Goal: Task Accomplishment & Management: Complete application form

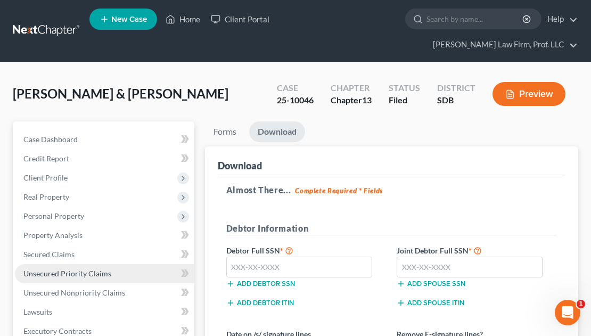
click at [76, 269] on span "Unsecured Priority Claims" at bounding box center [67, 273] width 88 height 9
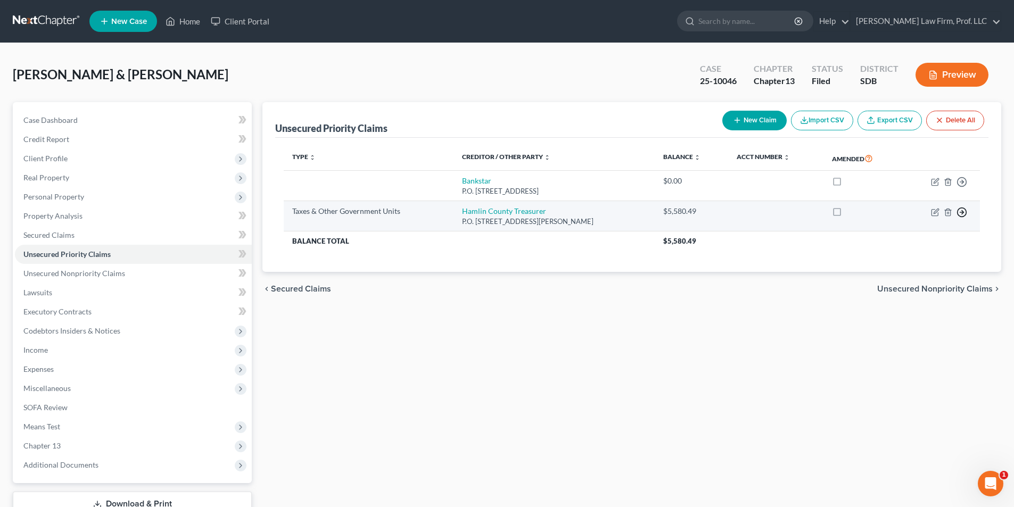
click at [590, 182] on line "button" at bounding box center [962, 182] width 4 height 0
drag, startPoint x: 900, startPoint y: 219, endPoint x: 881, endPoint y: 230, distance: 22.4
click at [590, 219] on link "Move to D" at bounding box center [912, 220] width 89 height 18
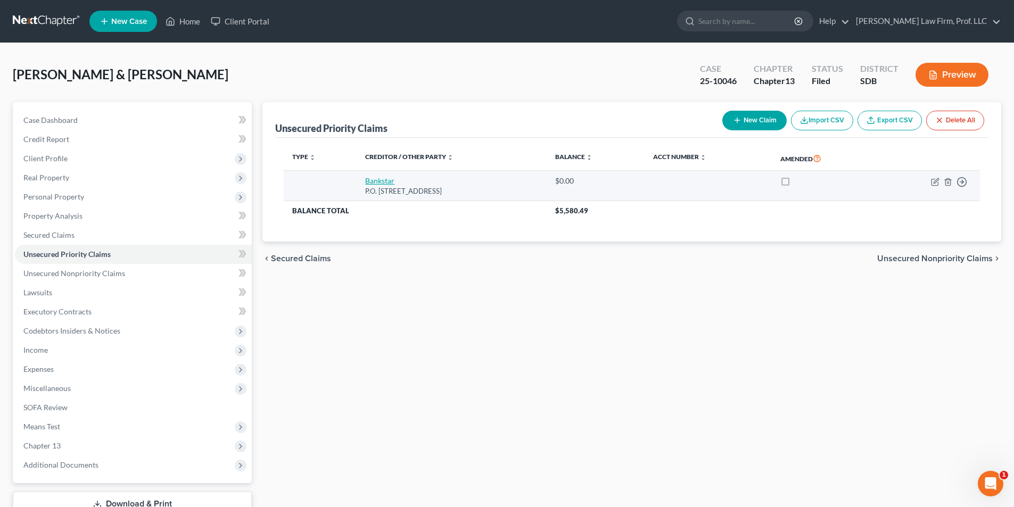
click at [372, 185] on link "Bankstar" at bounding box center [379, 180] width 29 height 9
select select "43"
select select "2"
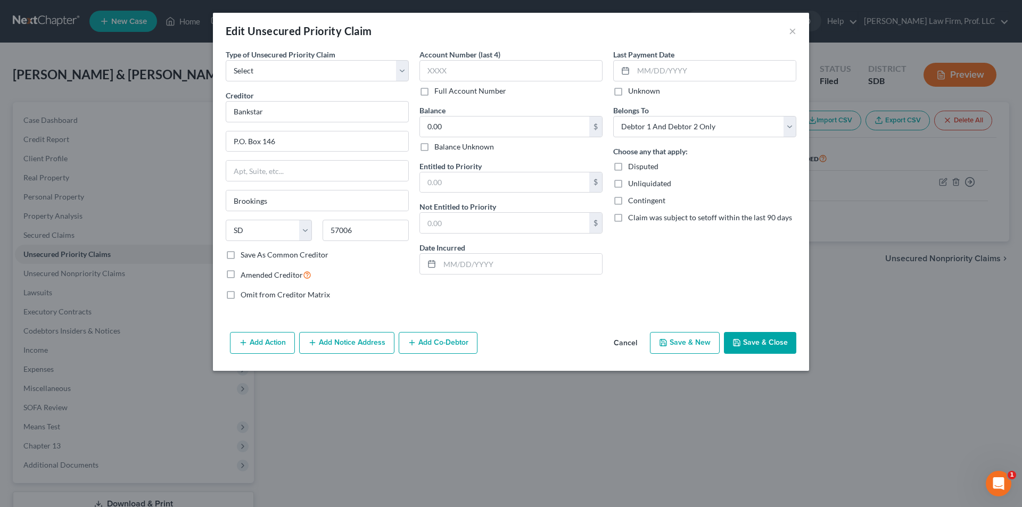
click at [590, 335] on button "Cancel" at bounding box center [625, 343] width 40 height 21
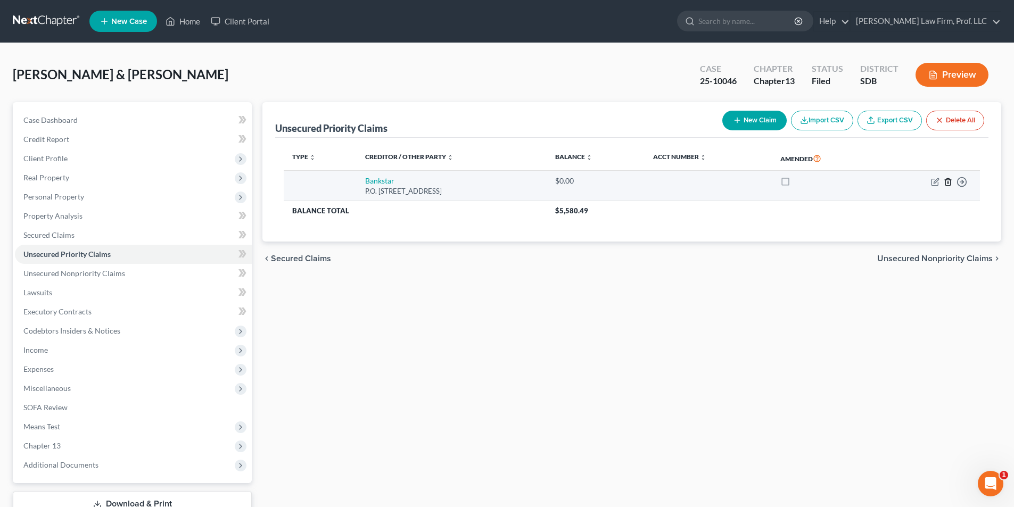
click at [590, 182] on icon "button" at bounding box center [947, 182] width 9 height 9
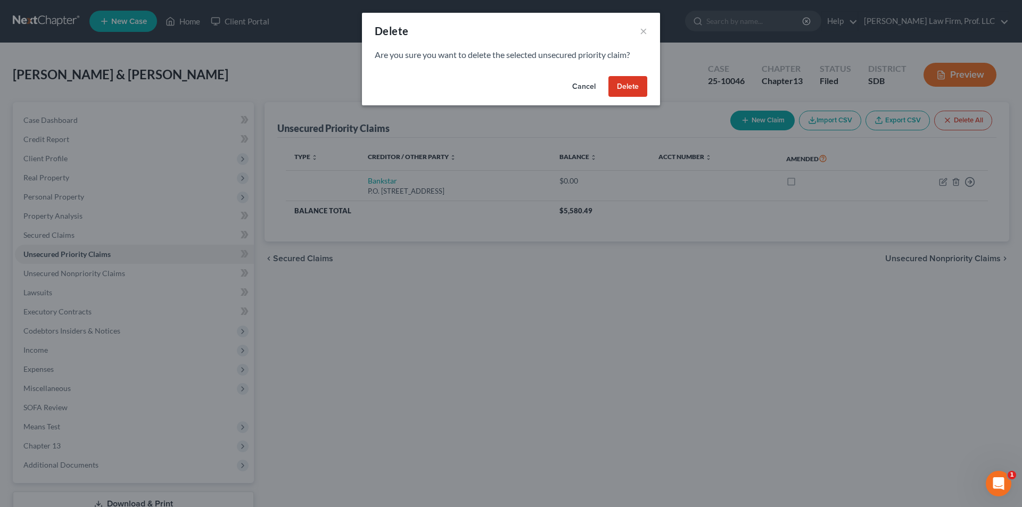
click at [590, 87] on button "Delete" at bounding box center [627, 86] width 39 height 21
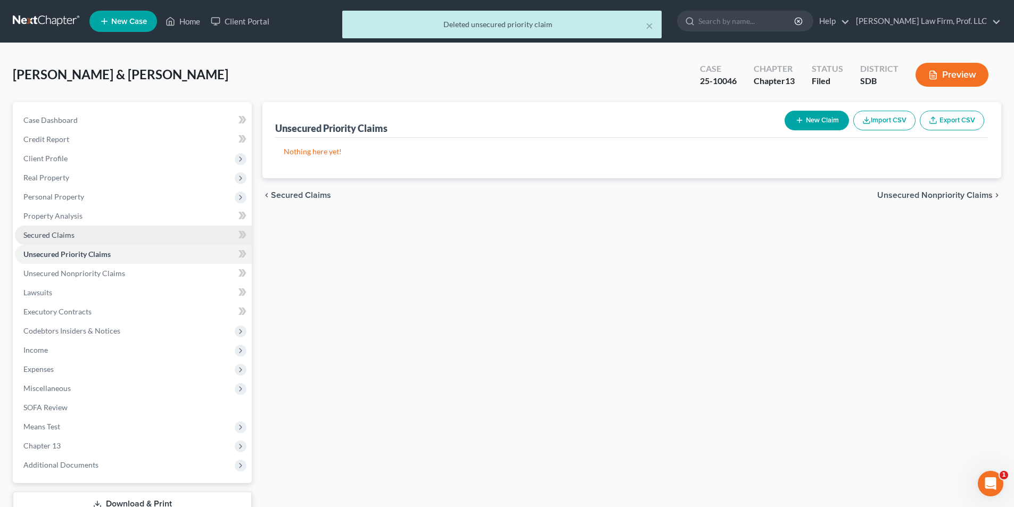
click at [62, 236] on span "Secured Claims" at bounding box center [48, 234] width 51 height 9
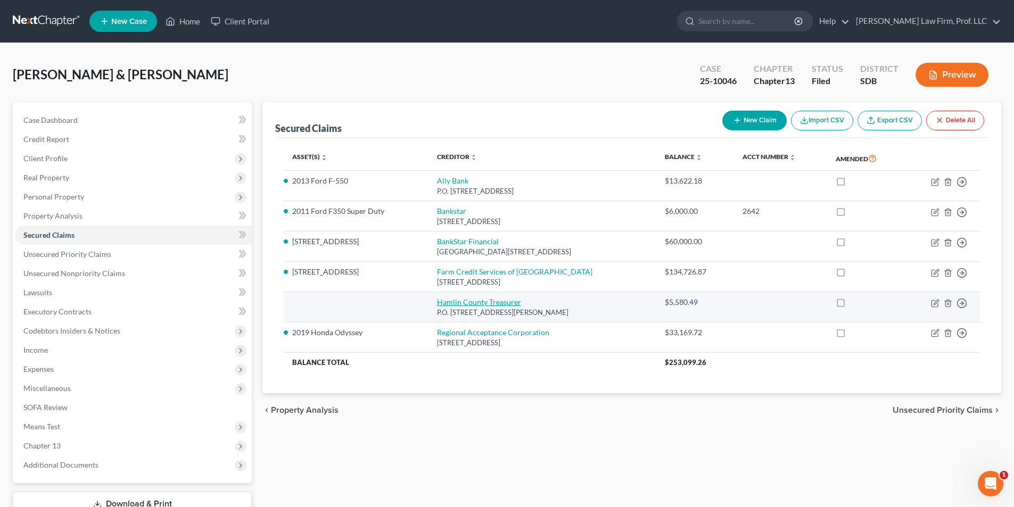
click at [477, 302] on link "Hamlin County Treasurer" at bounding box center [479, 301] width 84 height 9
select select "43"
select select "0"
select select "2"
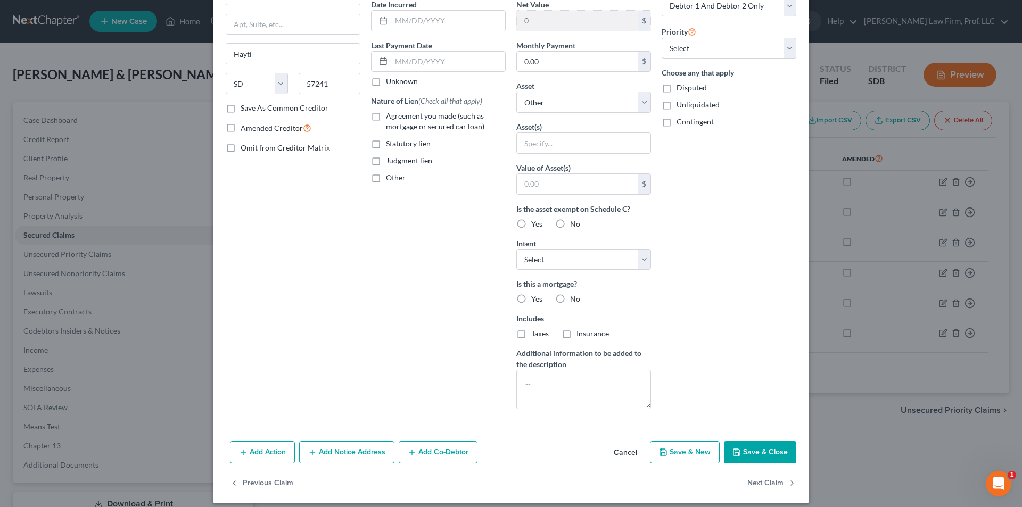
scroll to position [114, 0]
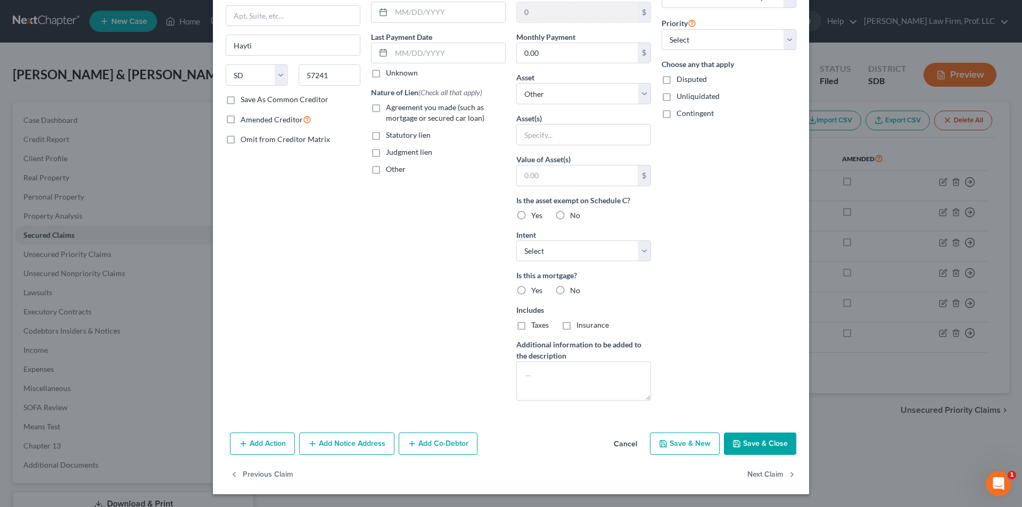
click at [590, 335] on button "Save & Close" at bounding box center [760, 444] width 72 height 22
select select
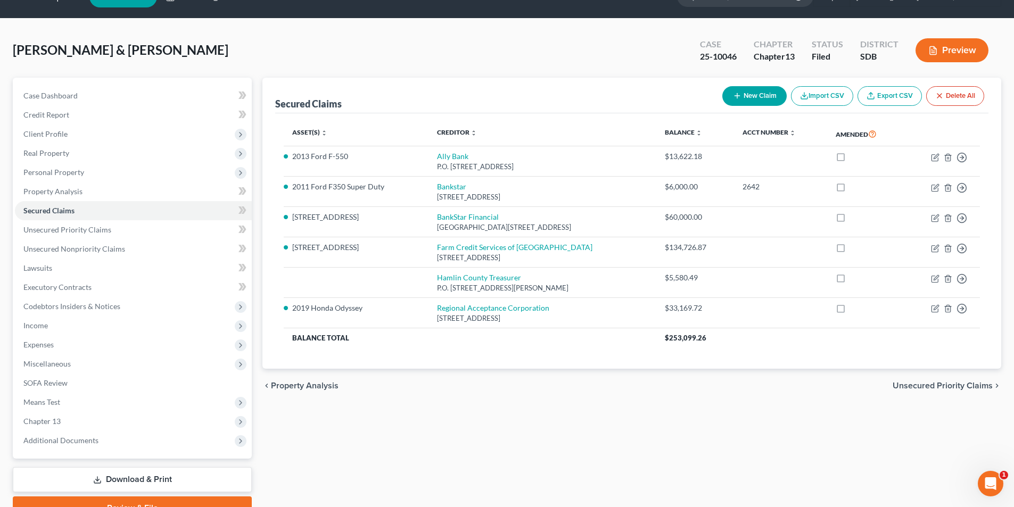
scroll to position [78, 0]
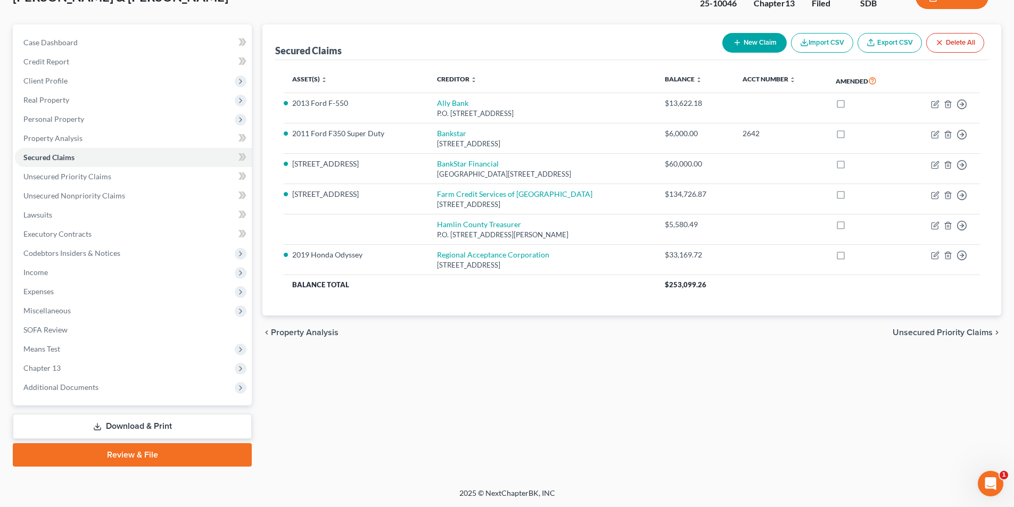
click at [114, 335] on link "Download & Print" at bounding box center [132, 426] width 239 height 25
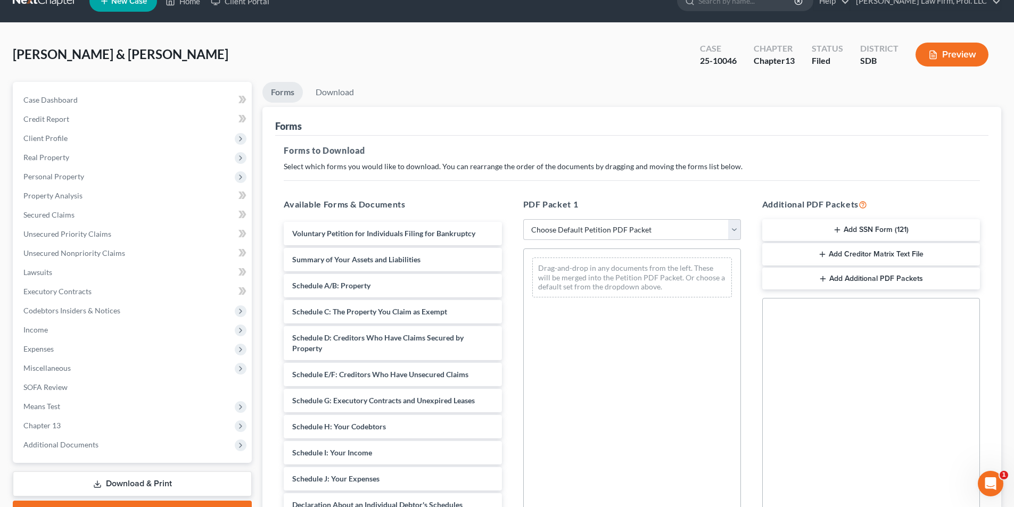
scroll to position [53, 0]
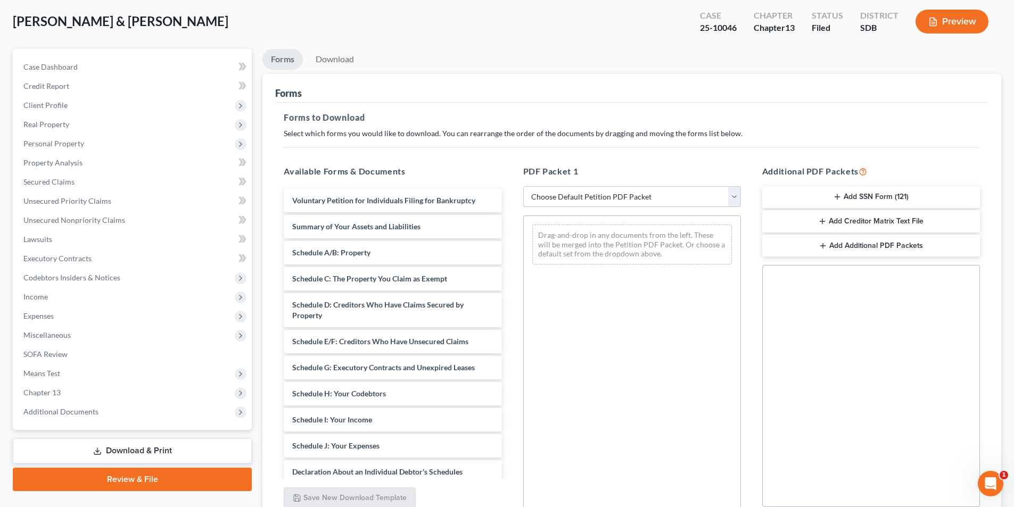
drag, startPoint x: 571, startPoint y: 196, endPoint x: 571, endPoint y: 206, distance: 10.6
click at [571, 196] on select "Choose Default Petition PDF Packet Complete Bankruptcy Petition (all forms and …" at bounding box center [632, 196] width 218 height 21
select select "0"
click at [523, 186] on select "Choose Default Petition PDF Packet Complete Bankruptcy Petition (all forms and …" at bounding box center [632, 196] width 218 height 21
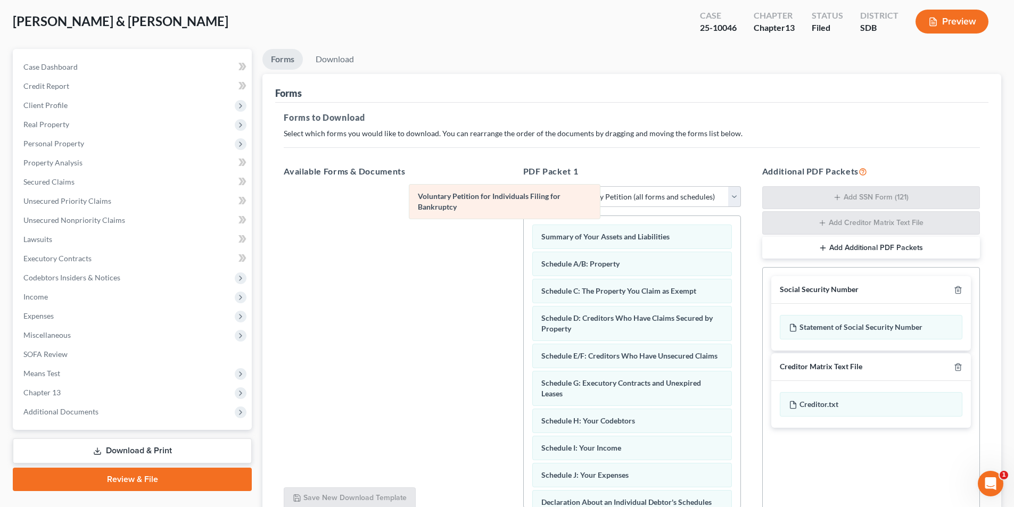
drag, startPoint x: 566, startPoint y: 238, endPoint x: 441, endPoint y: 188, distance: 134.0
click at [524, 216] on div "Voluntary Petition for Individuals Filing for Bankruptcy Voluntary Petition for…" at bounding box center [632, 488] width 217 height 544
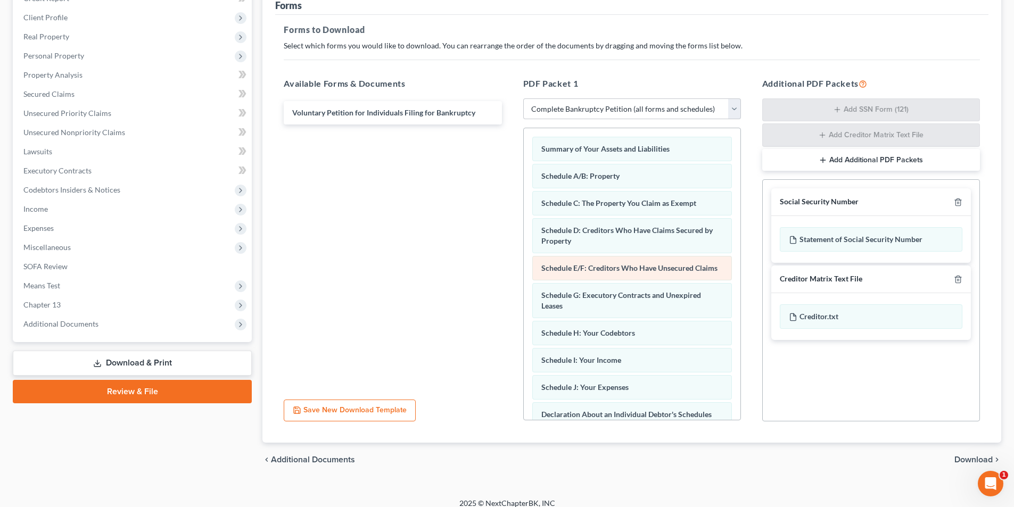
scroll to position [151, 0]
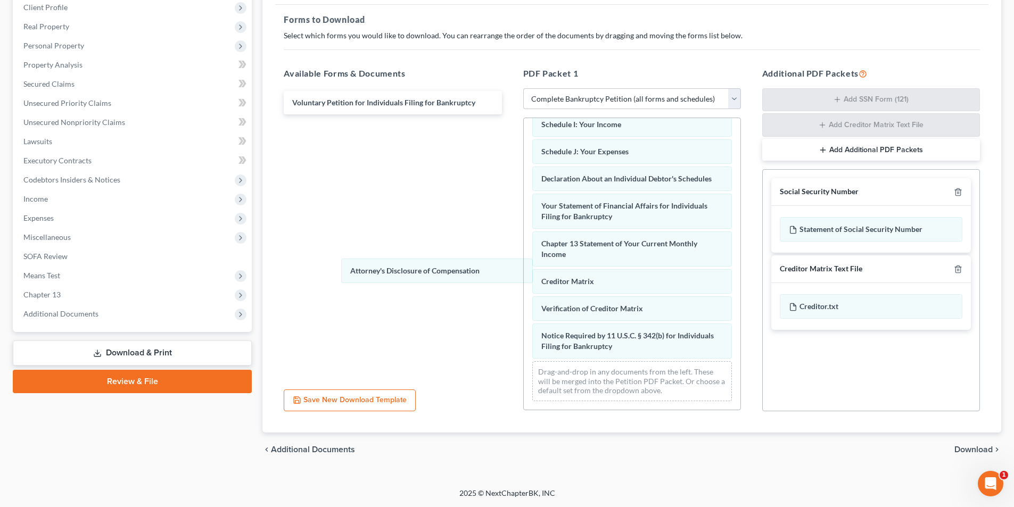
drag, startPoint x: 575, startPoint y: 345, endPoint x: 515, endPoint y: 310, distance: 69.4
click at [524, 268] on div "Attorney's Disclosure of Compensation Summary of Your Assets and Liabilities Sc…" at bounding box center [632, 151] width 217 height 517
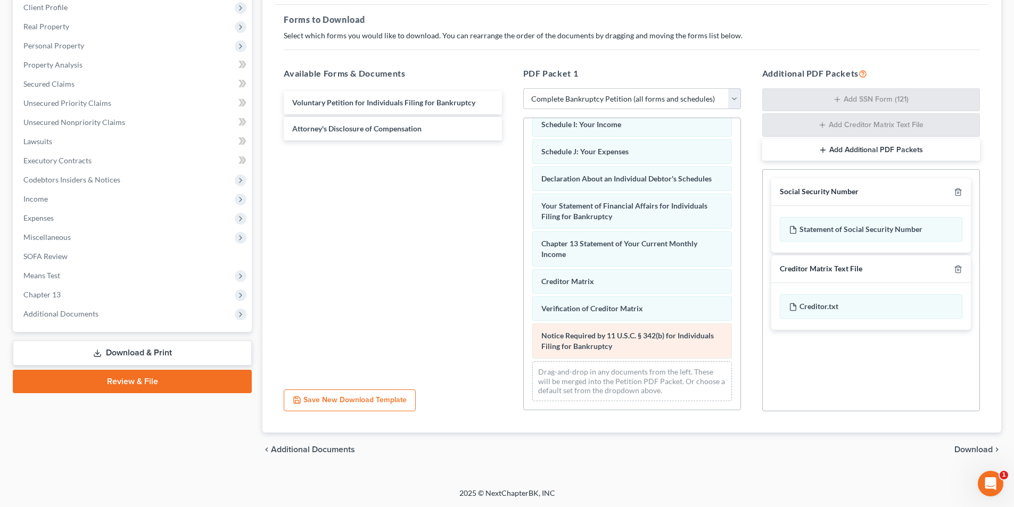
click at [524, 308] on div "Summary of Your Assets and Liabilities Schedule A/B: Property Schedule C: The P…" at bounding box center [632, 151] width 217 height 517
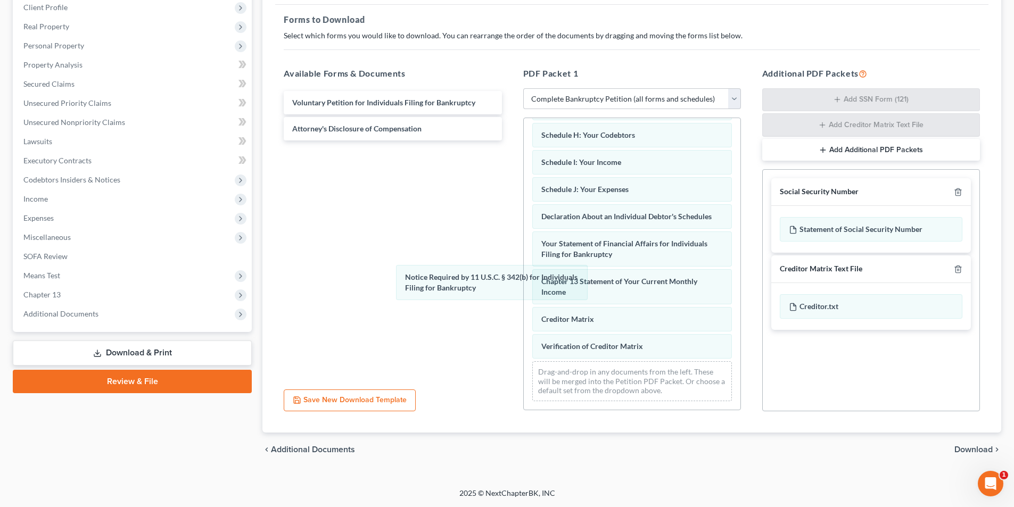
drag, startPoint x: 584, startPoint y: 320, endPoint x: 521, endPoint y: 318, distance: 62.8
click at [524, 272] on div "Notice Required by 11 U.S.C. § 342(b) for Individuals Filing for Bankruptcy Sum…" at bounding box center [632, 169] width 217 height 479
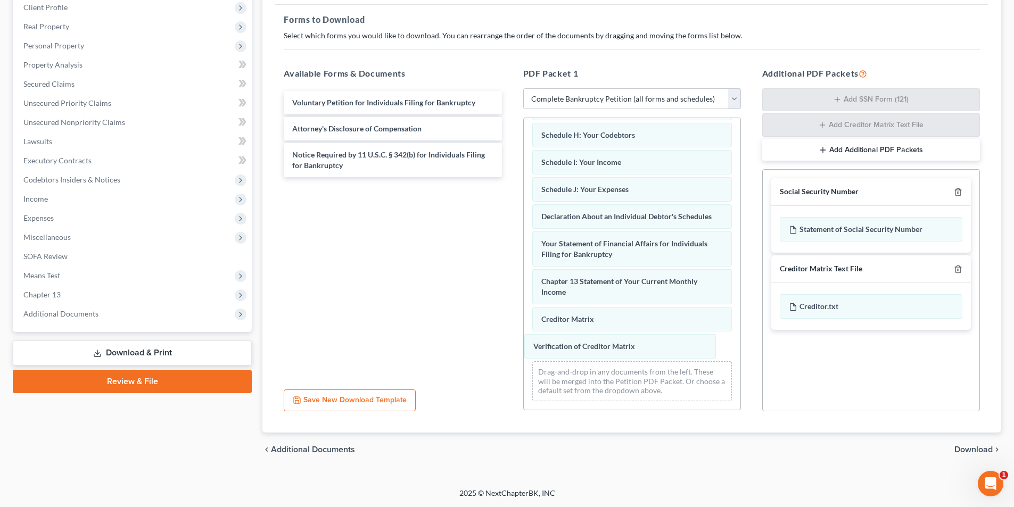
drag, startPoint x: 577, startPoint y: 339, endPoint x: 483, endPoint y: 309, distance: 98.8
click at [524, 284] on div "Verification of Creditor Matrix Summary of Your Assets and Liabilities Schedule…" at bounding box center [632, 169] width 217 height 479
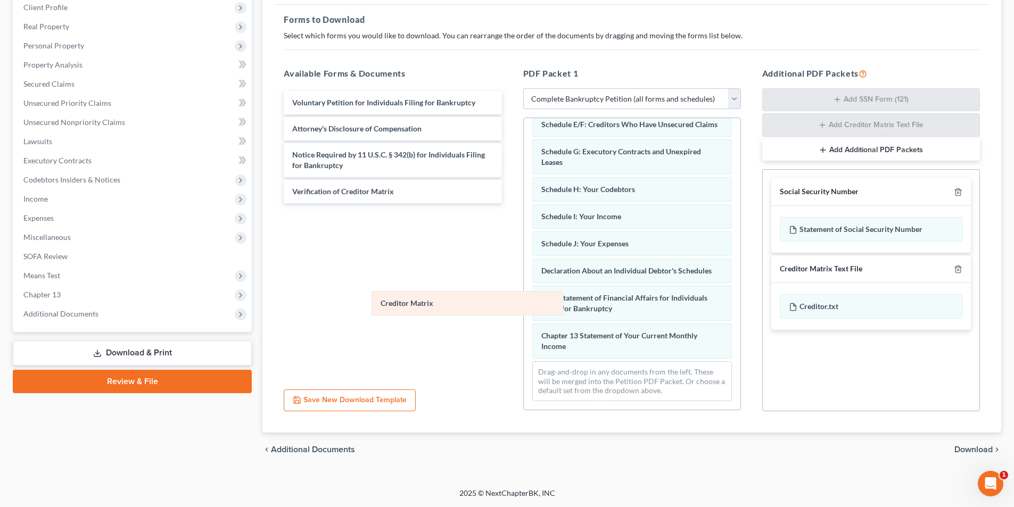
drag, startPoint x: 559, startPoint y: 345, endPoint x: 313, endPoint y: 251, distance: 263.9
click at [524, 261] on div "Creditor Matrix Summary of Your Assets and Liabilities Schedule A/B: Property S…" at bounding box center [632, 197] width 217 height 425
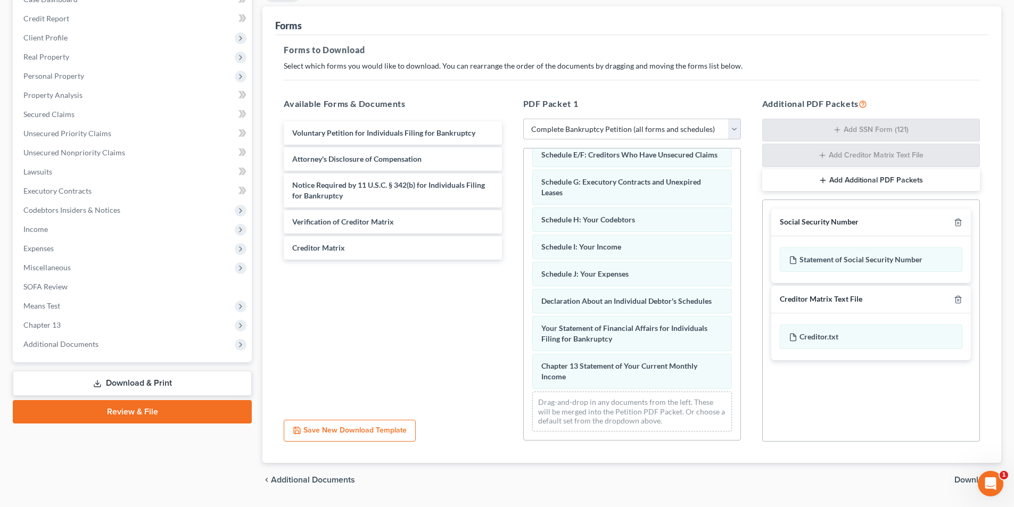
scroll to position [151, 0]
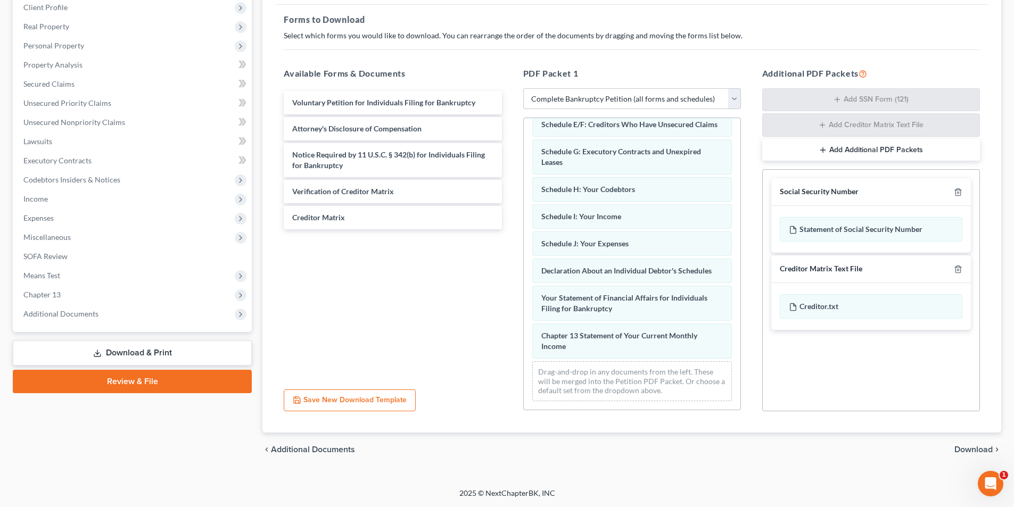
click at [590, 335] on span "Download" at bounding box center [973, 449] width 38 height 9
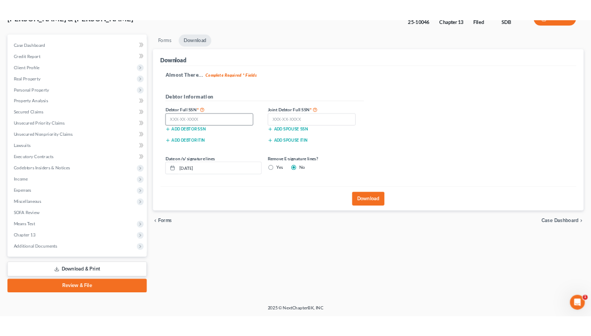
scroll to position [78, 0]
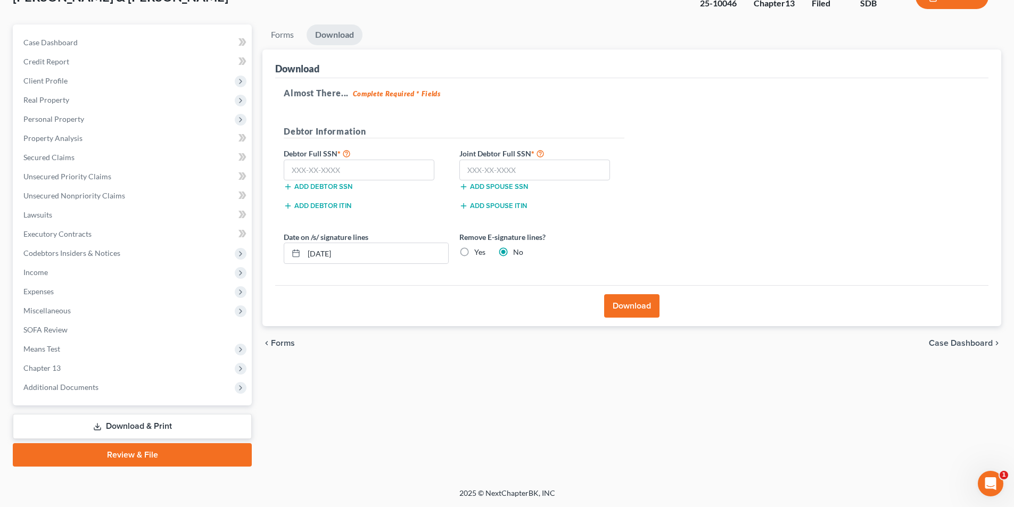
click at [590, 301] on button "Download" at bounding box center [631, 305] width 55 height 23
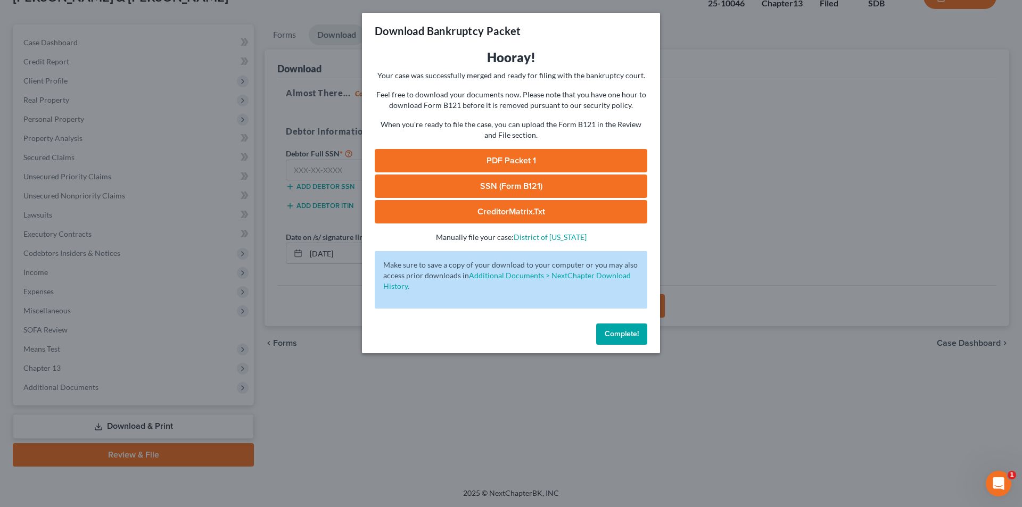
click at [517, 162] on link "PDF Packet 1" at bounding box center [511, 160] width 272 height 23
click at [590, 334] on span "Complete!" at bounding box center [621, 333] width 34 height 9
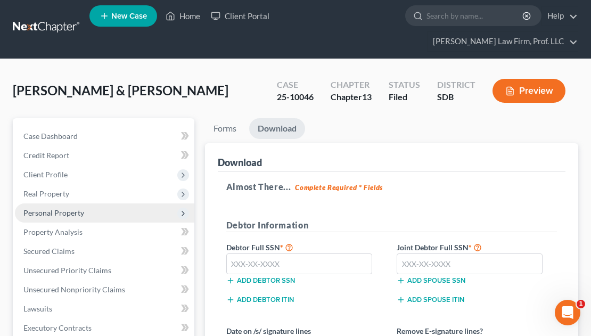
scroll to position [0, 0]
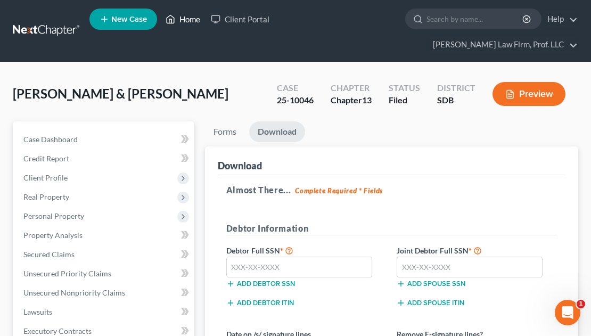
click at [184, 19] on link "Home" at bounding box center [182, 19] width 45 height 19
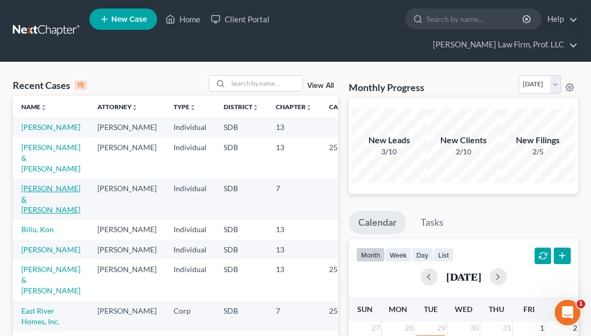
click at [30, 193] on link "[PERSON_NAME] & [PERSON_NAME]" at bounding box center [50, 199] width 59 height 30
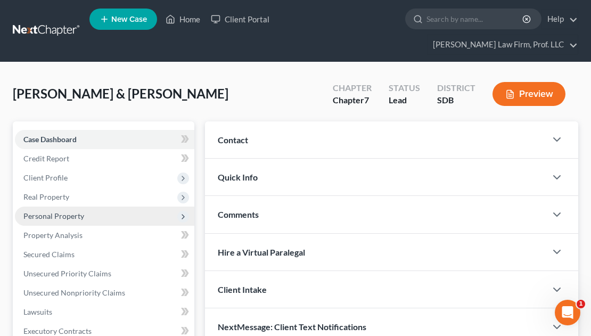
click at [52, 211] on span "Personal Property" at bounding box center [53, 215] width 61 height 9
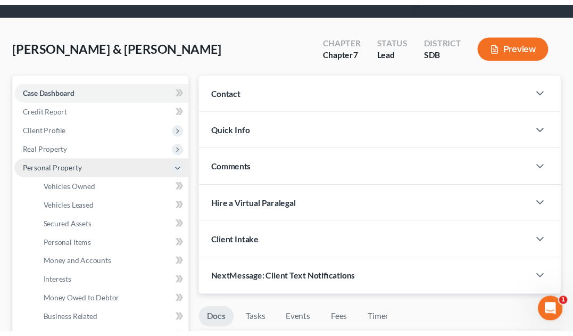
scroll to position [53, 0]
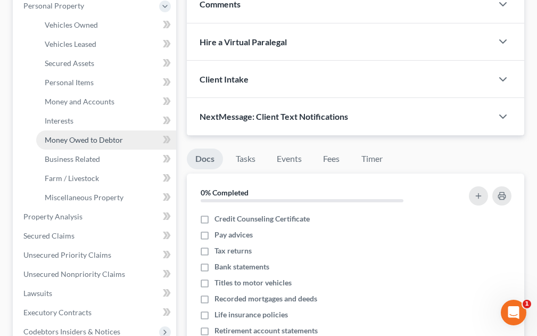
scroll to position [232, 0]
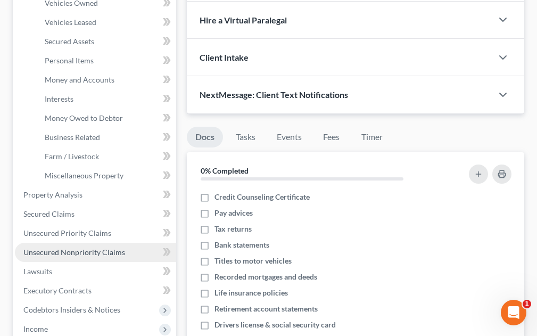
click at [90, 252] on span "Unsecured Nonpriority Claims" at bounding box center [74, 251] width 102 height 9
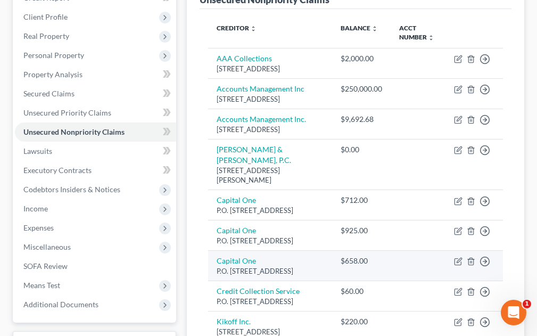
scroll to position [160, 0]
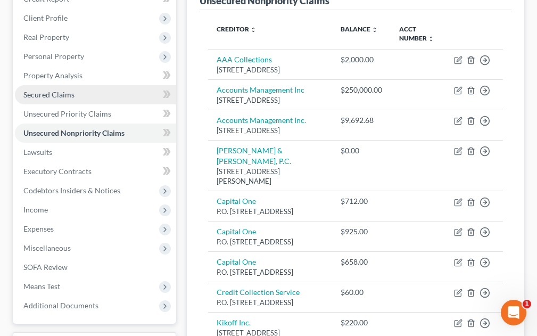
click at [43, 95] on span "Secured Claims" at bounding box center [48, 94] width 51 height 9
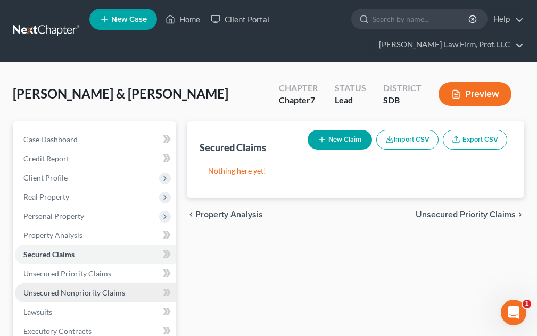
click at [78, 291] on span "Unsecured Nonpriority Claims" at bounding box center [74, 292] width 102 height 9
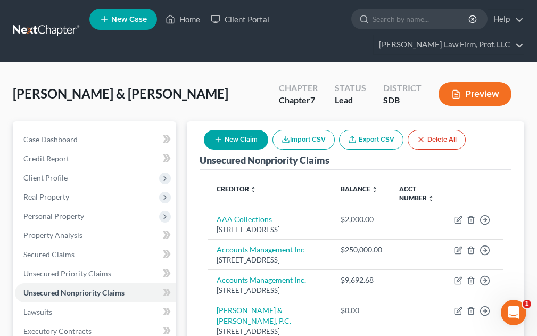
click at [245, 143] on button "New Claim" at bounding box center [236, 140] width 64 height 20
select select "2"
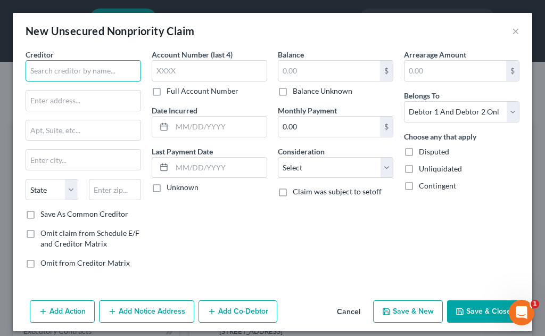
click at [60, 69] on input "text" at bounding box center [83, 70] width 115 height 21
type input "[PERSON_NAME] Health"
type input "P.O. Box 8"
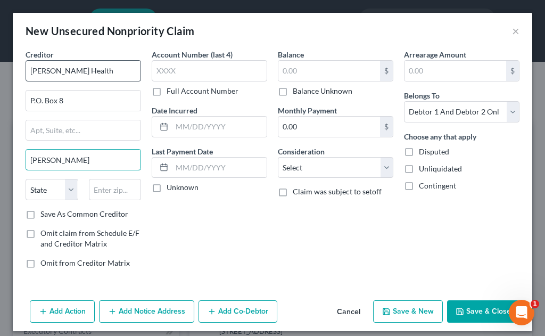
type input "[PERSON_NAME]"
select select "43"
type input "57301"
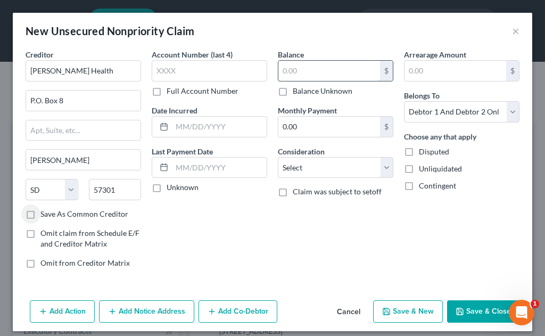
click at [298, 77] on input "text" at bounding box center [329, 71] width 102 height 20
type input "124.86"
click at [389, 311] on button "Save & New" at bounding box center [408, 311] width 70 height 22
select select "2"
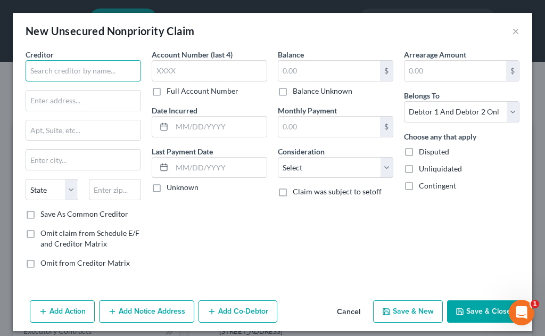
click at [66, 72] on input "text" at bounding box center [83, 70] width 115 height 21
type input "[PERSON_NAME] Home Medical Equipment"
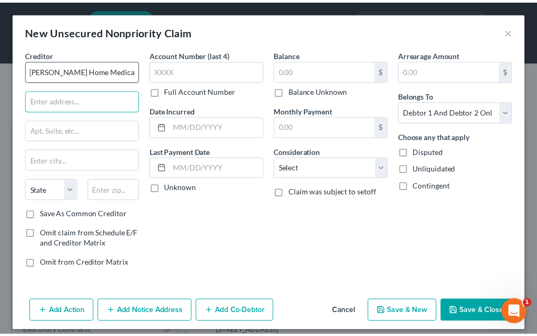
scroll to position [0, 0]
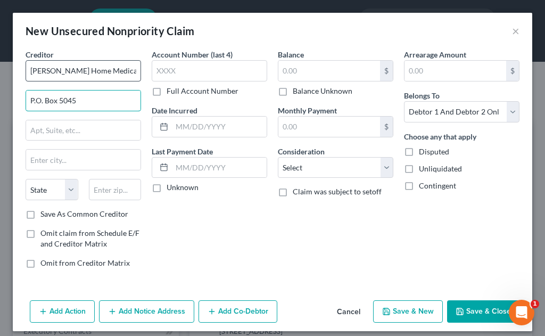
type input "P.O. Box 5045"
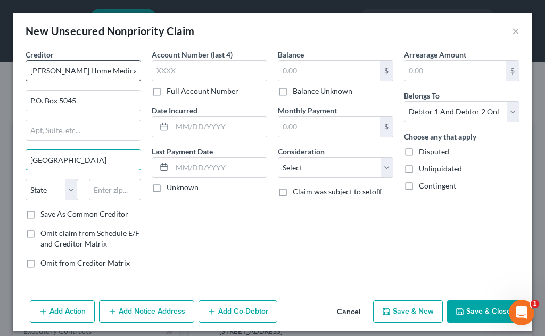
type input "[GEOGRAPHIC_DATA]"
select select "43"
type input "57117"
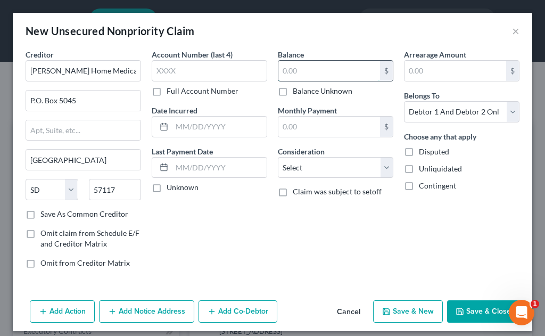
click at [304, 67] on input "text" at bounding box center [329, 71] width 102 height 20
type input "193.82"
click at [392, 308] on button "Save & New" at bounding box center [408, 311] width 70 height 22
select select "2"
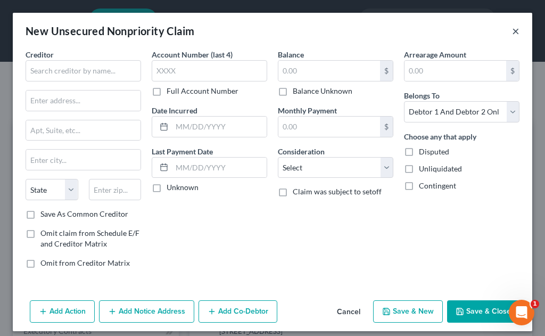
click at [512, 33] on button "×" at bounding box center [515, 30] width 7 height 13
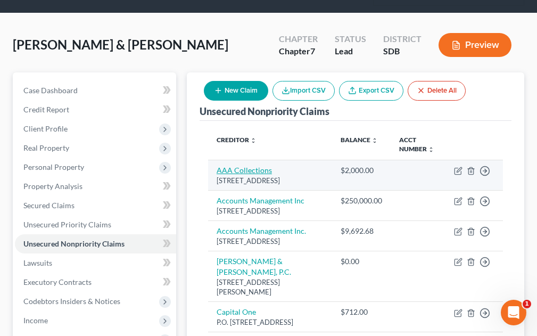
scroll to position [53, 0]
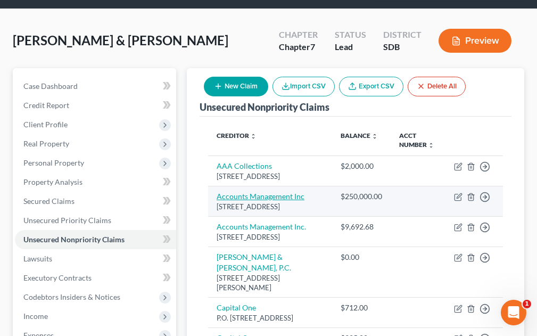
click at [253, 201] on link "Accounts Management Inc" at bounding box center [261, 196] width 88 height 9
select select "43"
select select "2"
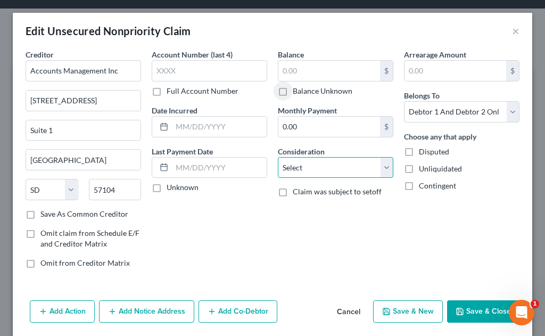
drag, startPoint x: 351, startPoint y: 171, endPoint x: 347, endPoint y: 177, distance: 6.5
click at [351, 171] on select "Select Cable / Satellite Services Collection Agency Credit Card Debt Debt Couns…" at bounding box center [335, 167] width 115 height 21
select select "14"
click at [278, 157] on select "Select Cable / Satellite Services Collection Agency Credit Card Debt Debt Couns…" at bounding box center [335, 167] width 115 height 21
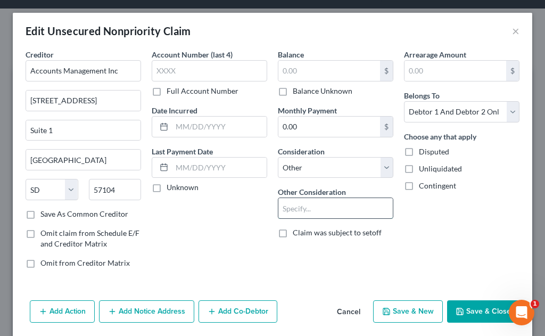
drag, startPoint x: 304, startPoint y: 211, endPoint x: 296, endPoint y: 198, distance: 15.3
click at [304, 211] on input "text" at bounding box center [335, 208] width 114 height 20
type input "Collector for [PERSON_NAME]"
click at [466, 309] on button "Save & Close" at bounding box center [483, 311] width 72 height 22
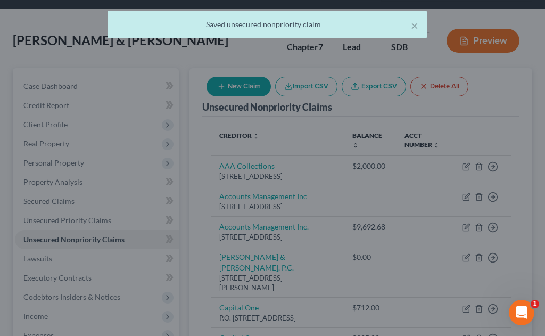
type input "0"
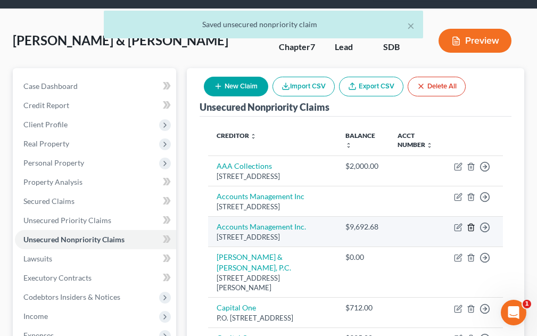
click at [471, 229] on line "button" at bounding box center [471, 228] width 0 height 2
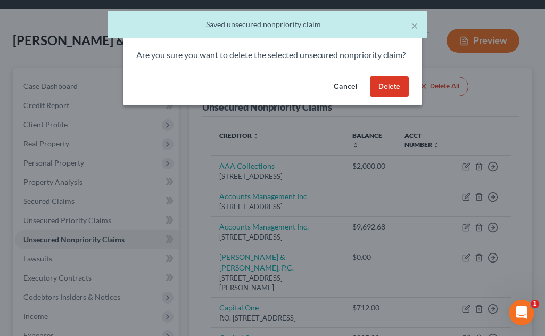
click at [393, 97] on button "Delete" at bounding box center [389, 86] width 39 height 21
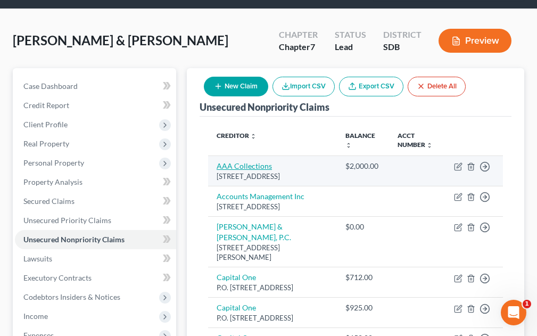
click at [261, 164] on link "AAA Collections" at bounding box center [244, 165] width 55 height 9
select select "43"
select select "2"
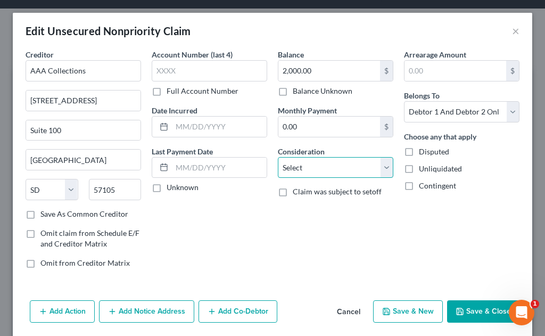
click at [297, 163] on select "Select Cable / Satellite Services Collection Agency Credit Card Debt Debt Couns…" at bounding box center [335, 167] width 115 height 21
select select "14"
click at [278, 157] on select "Select Cable / Satellite Services Collection Agency Credit Card Debt Debt Couns…" at bounding box center [335, 167] width 115 height 21
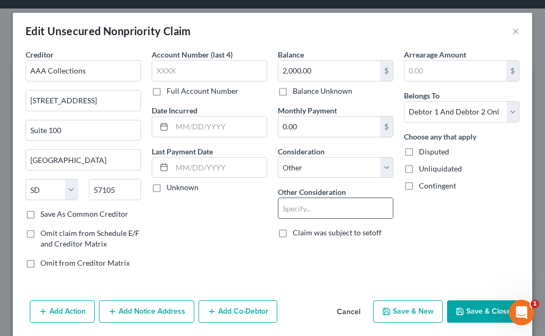
click at [322, 205] on input "text" at bounding box center [335, 208] width 114 height 20
type input "Collector for multiple creditors"
click at [482, 312] on button "Save & Close" at bounding box center [483, 311] width 72 height 22
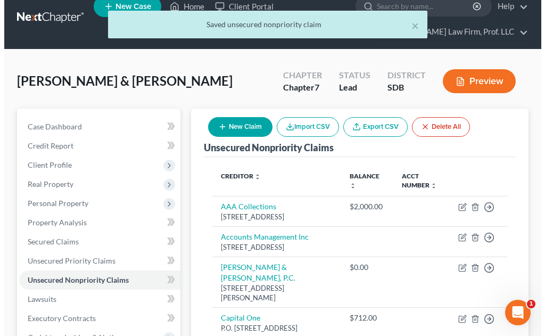
scroll to position [0, 0]
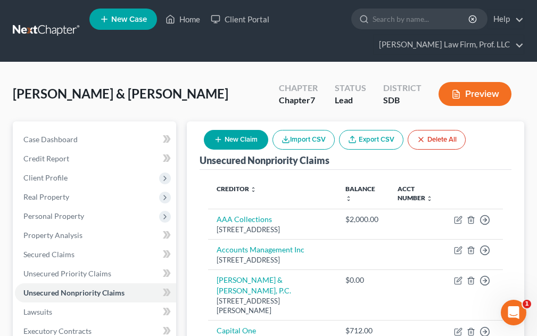
click at [231, 142] on button "New Claim" at bounding box center [236, 140] width 64 height 20
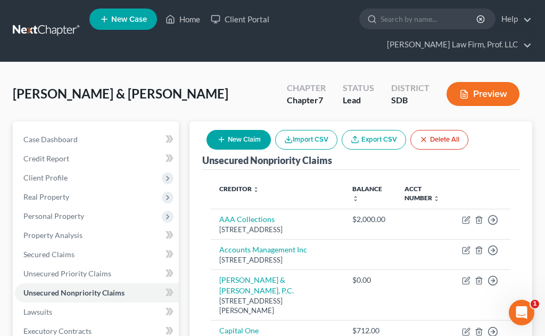
select select "2"
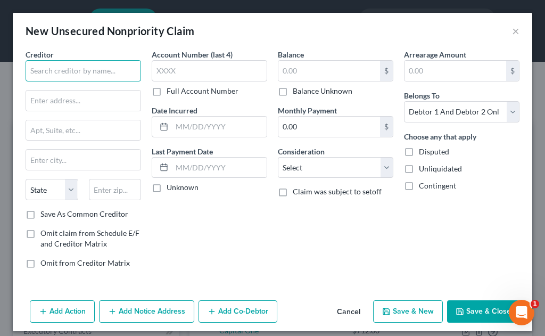
click at [63, 74] on input "text" at bounding box center [83, 70] width 115 height 21
type input "Neighborhood Dental"
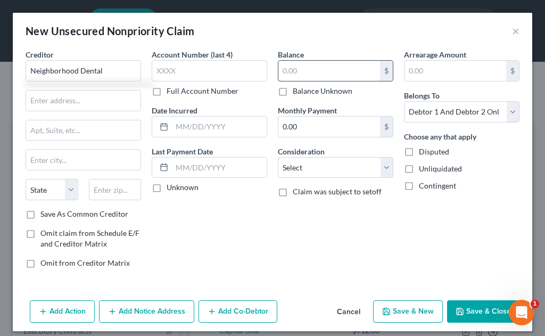
click at [298, 66] on input "text" at bounding box center [329, 71] width 102 height 20
type input "4"
type input "50.00"
click at [393, 304] on button "Save & New" at bounding box center [408, 311] width 70 height 22
select select "2"
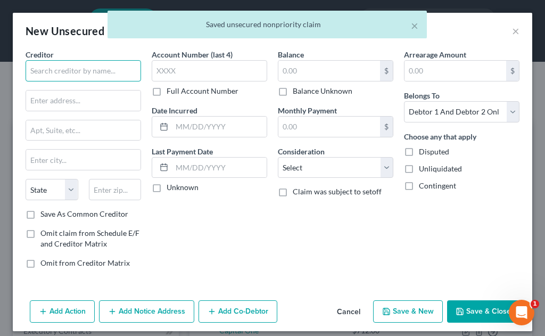
click at [57, 72] on input "text" at bounding box center [83, 70] width 115 height 21
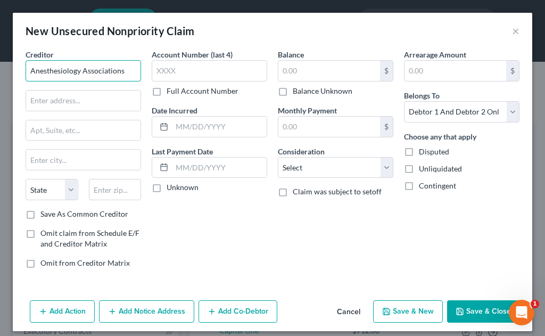
click at [136, 69] on input "Anesthesiology Associations" at bounding box center [83, 70] width 115 height 21
type input "Anesthesiology Associates"
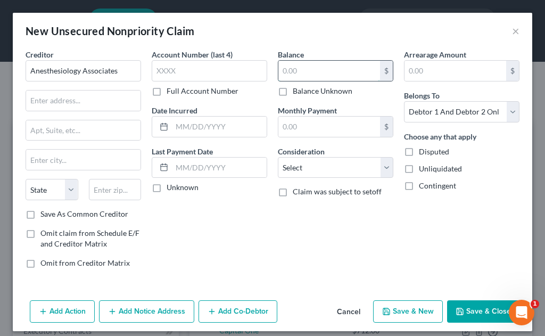
click at [300, 66] on input "text" at bounding box center [329, 71] width 102 height 20
click at [297, 66] on input "text" at bounding box center [329, 71] width 102 height 20
type input "650.00"
click at [474, 308] on button "Save & Close" at bounding box center [483, 311] width 72 height 22
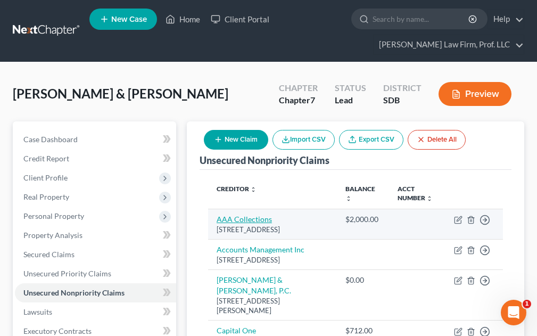
click at [245, 219] on link "AAA Collections" at bounding box center [244, 218] width 55 height 9
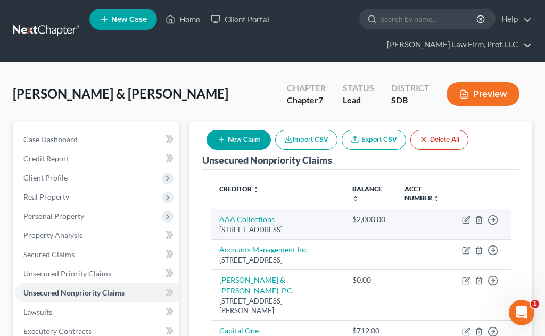
select select "43"
select select "14"
select select "2"
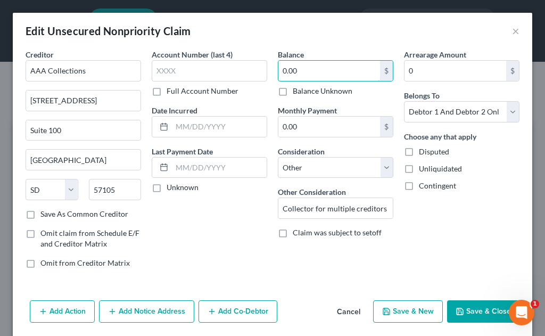
type input "0.00"
click at [483, 309] on button "Save & Close" at bounding box center [483, 311] width 72 height 22
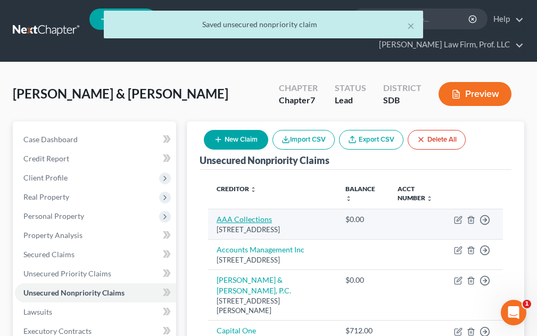
click at [246, 221] on link "AAA Collections" at bounding box center [244, 218] width 55 height 9
select select "43"
select select "14"
select select "2"
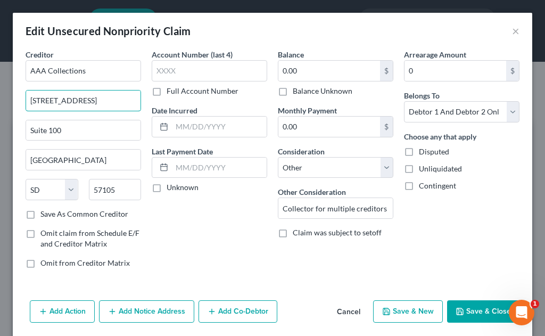
drag, startPoint x: 115, startPoint y: 97, endPoint x: -18, endPoint y: 99, distance: 132.5
type input "P.O. Box 881"
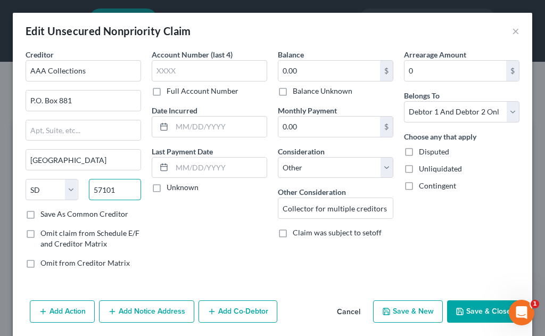
type input "57101"
click at [496, 314] on button "Save & Close" at bounding box center [483, 311] width 72 height 22
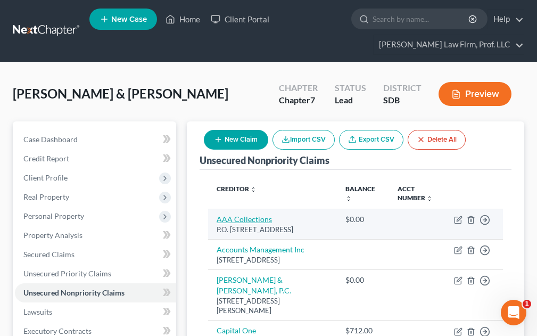
click at [236, 220] on link "AAA Collections" at bounding box center [244, 218] width 55 height 9
select select "43"
select select "14"
select select "2"
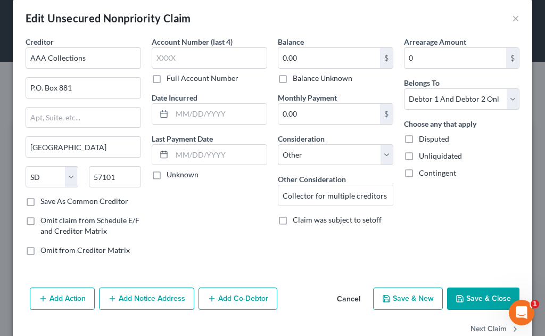
scroll to position [38, 0]
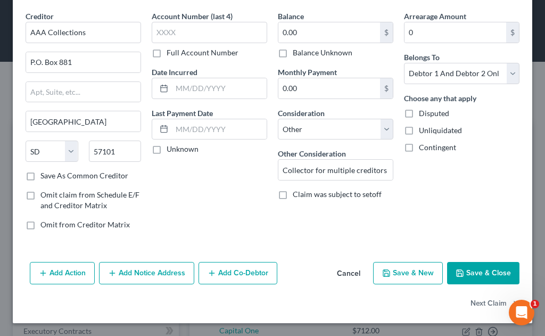
click at [59, 271] on button "Add Action" at bounding box center [62, 273] width 65 height 22
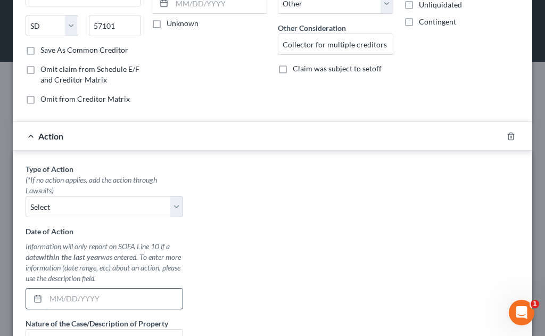
scroll to position [251, 0]
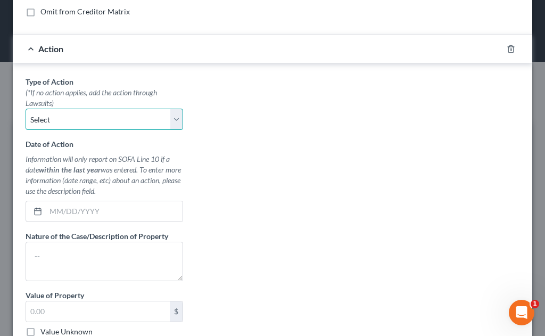
click at [101, 121] on select "Select Repossession Garnishment Foreclosure Personal Injury Attached, Seized, O…" at bounding box center [104, 119] width 157 height 21
click at [105, 122] on select "Select Repossession Garnishment Foreclosure Personal Injury Attached, Seized, O…" at bounding box center [104, 119] width 157 height 21
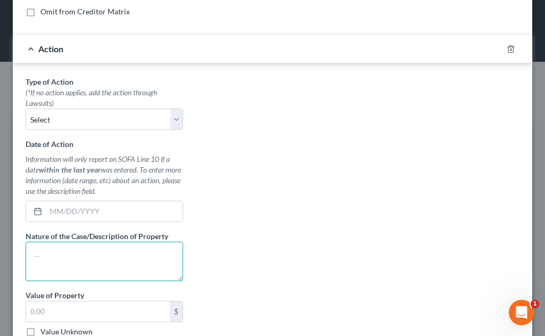
click at [57, 257] on textarea at bounding box center [104, 261] width 157 height 39
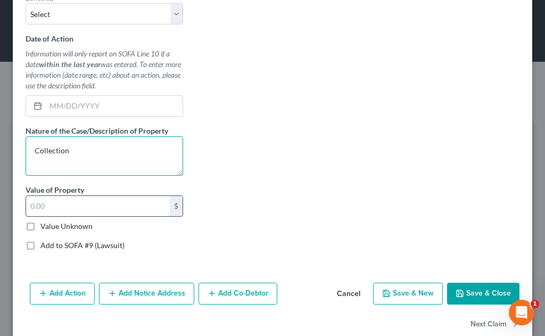
scroll to position [377, 0]
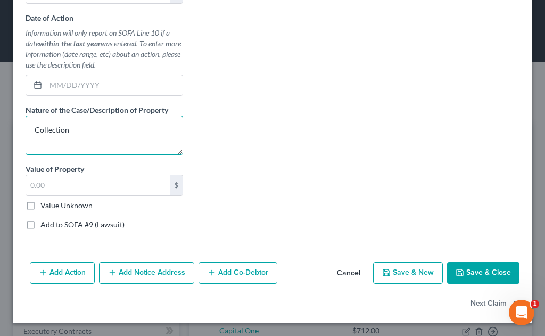
type textarea "Collection"
click at [61, 227] on label "Add to SOFA #9 (Lawsuit)" at bounding box center [82, 224] width 84 height 11
click at [52, 226] on input "Add to SOFA #9 (Lawsuit)" at bounding box center [48, 222] width 7 height 7
checkbox input "true"
select select "0"
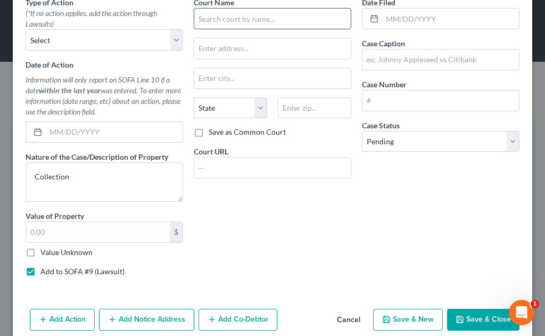
scroll to position [164, 0]
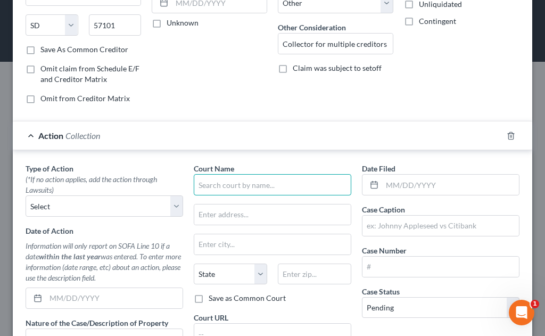
click at [230, 185] on input "text" at bounding box center [272, 184] width 157 height 21
type input "C"
type input "Small Claims Court, [GEOGRAPHIC_DATA], [GEOGRAPHIC_DATA]"
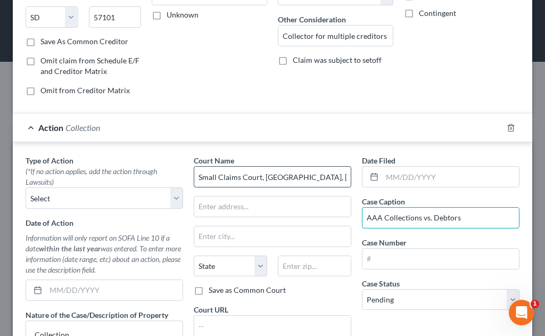
type input "AAA Collections vs. Debtors"
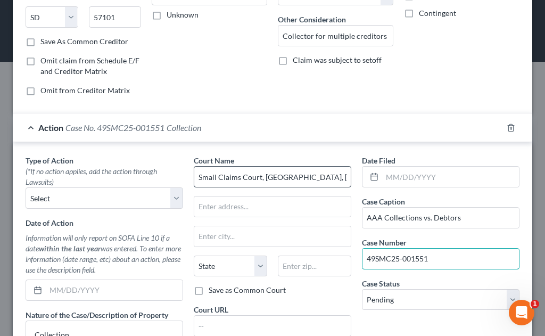
type input "49SMC25-001551"
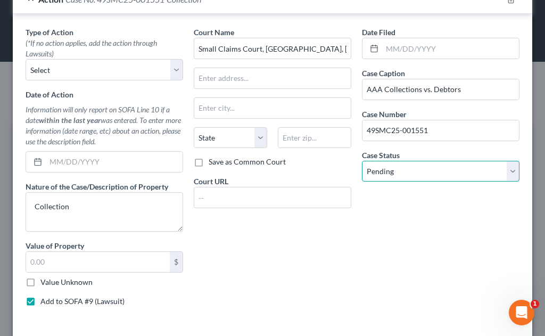
scroll to position [332, 0]
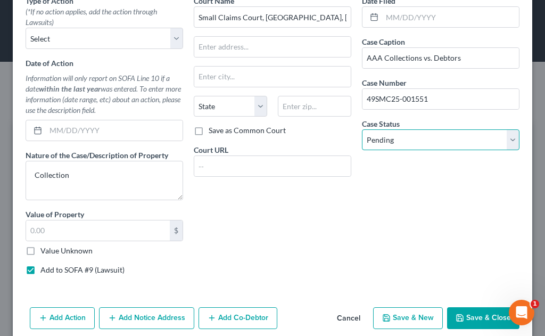
click at [404, 140] on select "Select Pending On Appeal Concluded" at bounding box center [440, 139] width 157 height 21
select select "2"
click at [362, 129] on select "Select Pending On Appeal Concluded" at bounding box center [440, 139] width 157 height 21
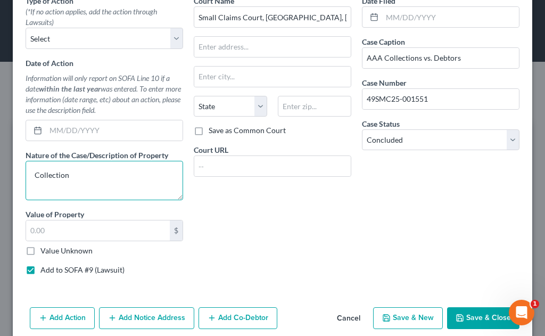
click at [111, 167] on textarea "Collection" at bounding box center [104, 180] width 157 height 39
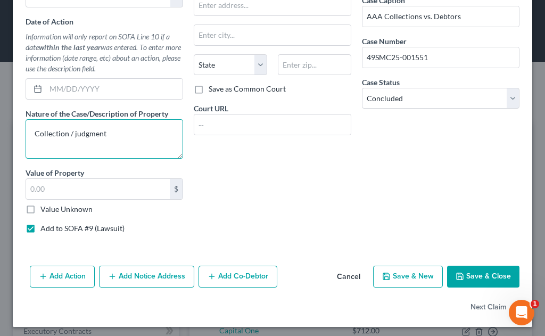
scroll to position [377, 0]
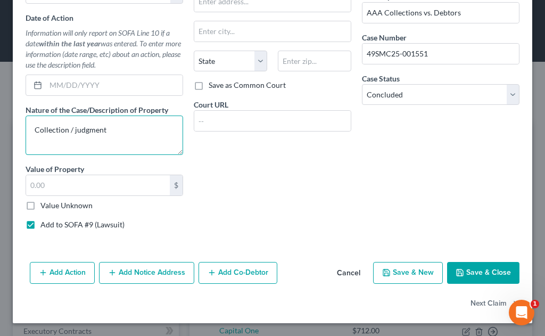
type textarea "Collection / judgment"
click at [476, 276] on button "Save & Close" at bounding box center [483, 273] width 72 height 22
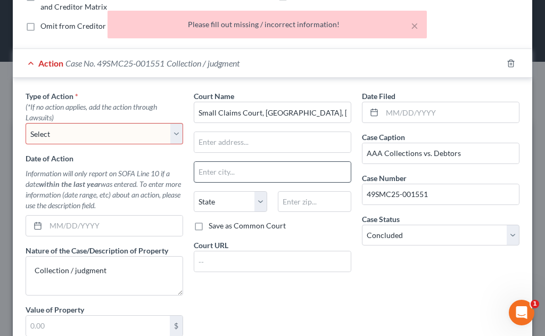
scroll to position [218, 0]
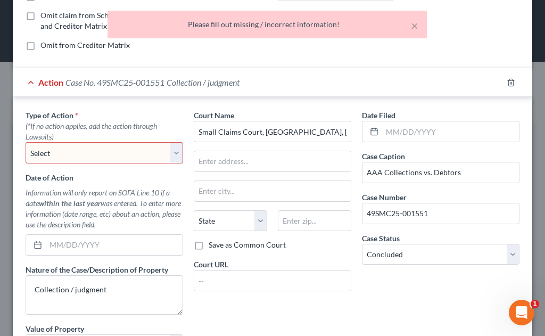
click at [93, 153] on select "Select Repossession Garnishment Foreclosure Personal Injury Attached, Seized, O…" at bounding box center [104, 152] width 157 height 21
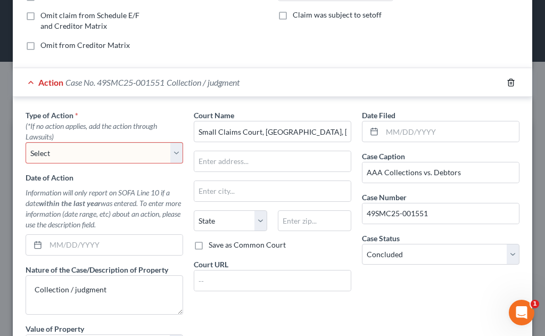
click at [507, 84] on icon "button" at bounding box center [511, 82] width 9 height 9
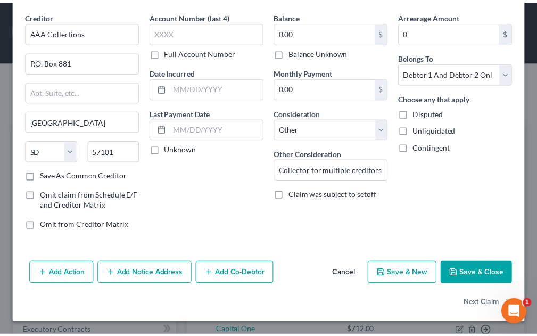
scroll to position [38, 0]
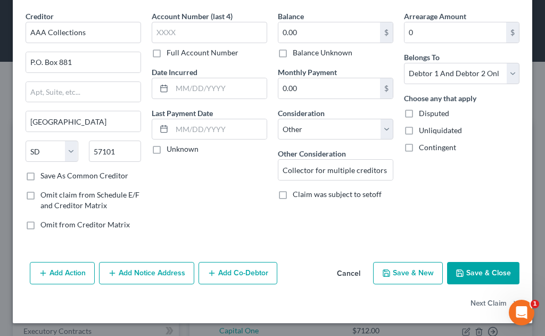
click at [495, 276] on button "Save & Close" at bounding box center [483, 273] width 72 height 22
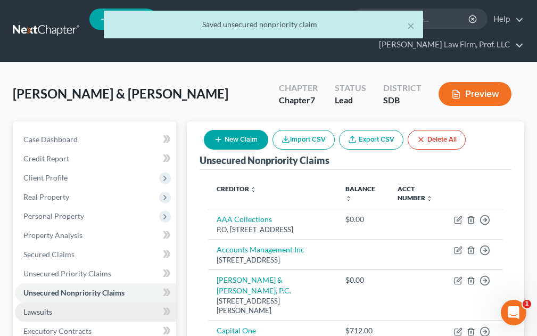
click at [39, 311] on span "Lawsuits" at bounding box center [37, 311] width 29 height 9
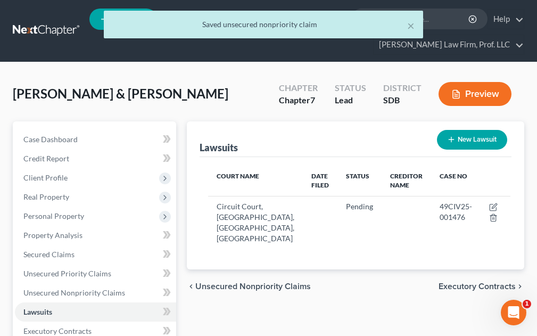
click at [474, 144] on button "New Lawsuit" at bounding box center [472, 140] width 70 height 20
select select "0"
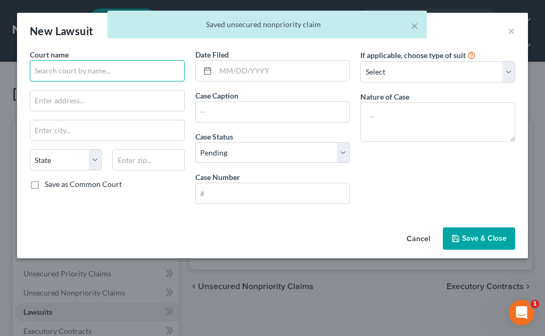
click at [61, 71] on input "text" at bounding box center [107, 70] width 155 height 21
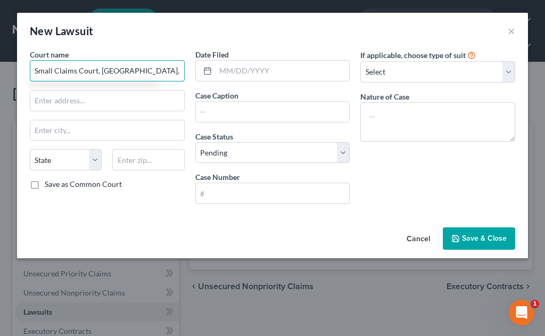
type input "Small Claims Court, [GEOGRAPHIC_DATA], [GEOGRAPHIC_DATA]"
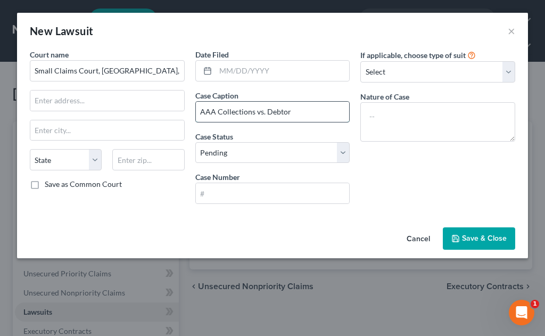
click at [320, 112] on input "AAA Collections vs. Debtor" at bounding box center [273, 112] width 154 height 20
type input "AAA Collections vs. Debtors"
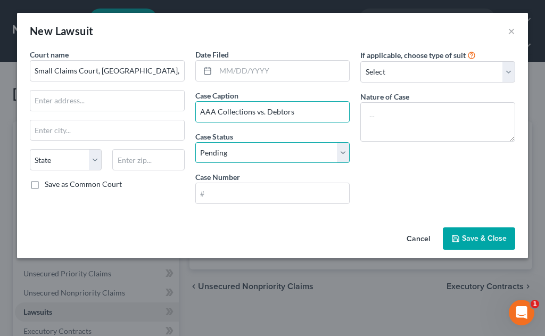
drag, startPoint x: 252, startPoint y: 154, endPoint x: 251, endPoint y: 162, distance: 8.1
click at [252, 154] on select "Select Pending On Appeal Concluded" at bounding box center [272, 152] width 155 height 21
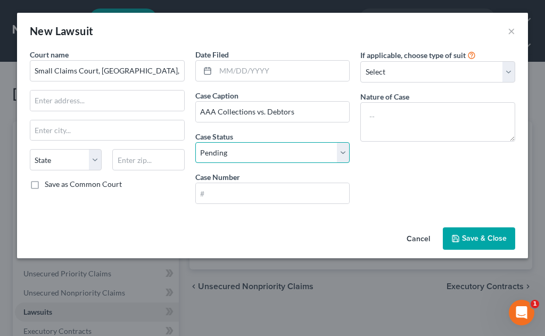
select select "2"
click at [195, 142] on select "Select Pending On Appeal Concluded" at bounding box center [272, 152] width 155 height 21
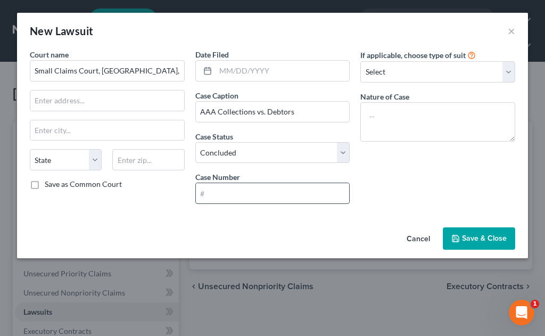
drag, startPoint x: 249, startPoint y: 185, endPoint x: 248, endPoint y: 191, distance: 6.5
click at [249, 185] on input "text" at bounding box center [273, 193] width 154 height 20
type input "49SMC25-001551"
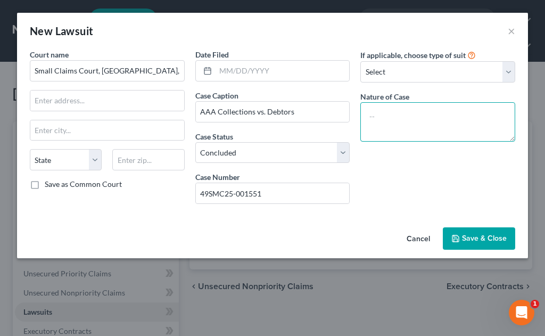
click at [418, 126] on textarea at bounding box center [437, 121] width 155 height 39
type textarea "Collection / judgment"
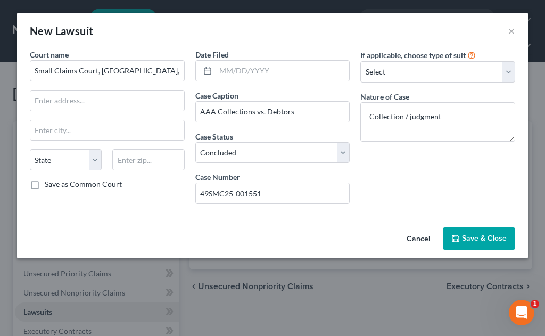
click at [509, 241] on button "Save & Close" at bounding box center [479, 238] width 72 height 22
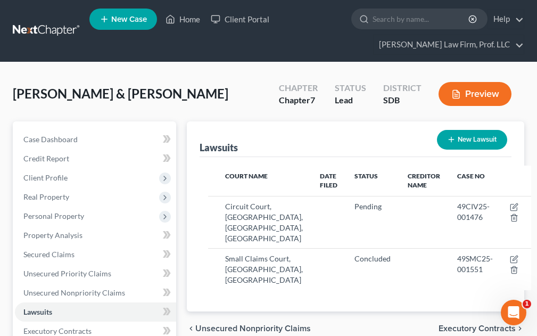
click at [461, 139] on button "New Lawsuit" at bounding box center [472, 140] width 70 height 20
select select "0"
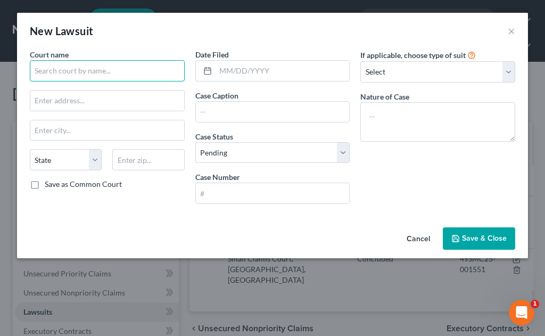
click at [58, 73] on input "text" at bounding box center [107, 70] width 155 height 21
type input "Circuit Court, Second Judicial Circuit, [GEOGRAPHIC_DATA], [GEOGRAPHIC_DATA]"
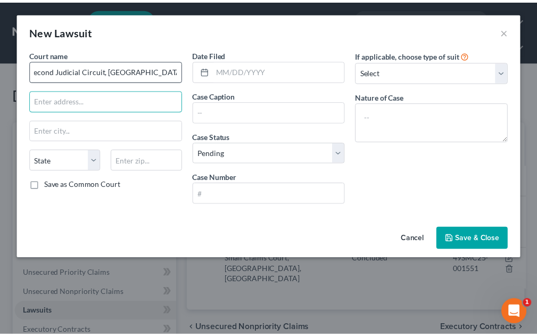
scroll to position [0, 0]
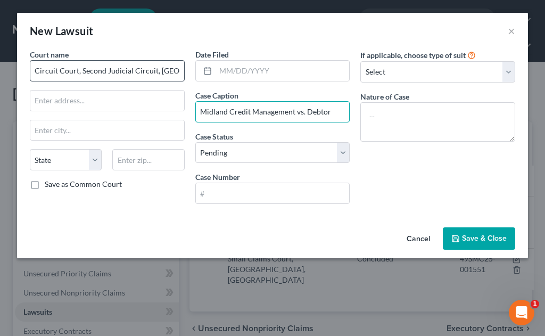
type input "Midland Credit Management vs. Debtor"
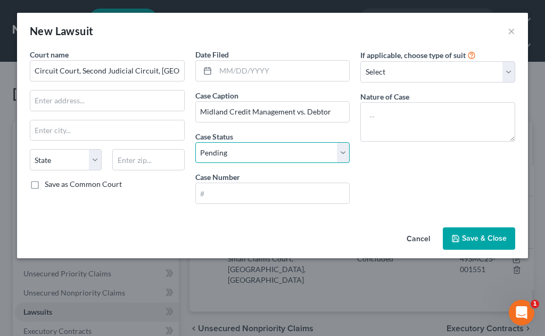
click at [229, 156] on select "Select Pending On Appeal Concluded" at bounding box center [272, 152] width 155 height 21
select select "2"
click at [195, 142] on select "Select Pending On Appeal Concluded" at bounding box center [272, 152] width 155 height 21
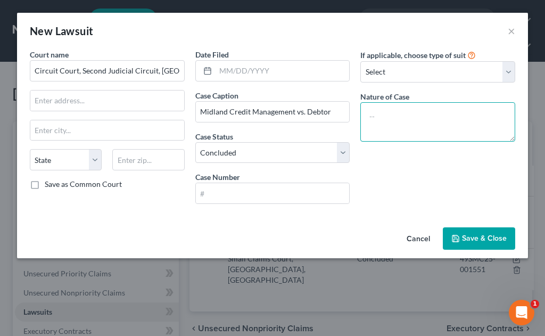
click at [404, 116] on textarea at bounding box center [437, 121] width 155 height 39
type textarea "Collection / Judgment"
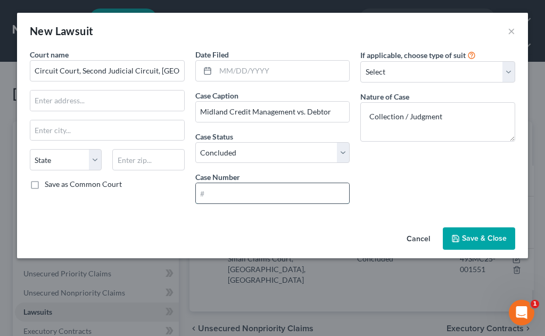
click at [251, 194] on input "text" at bounding box center [273, 193] width 154 height 20
type input "49CIV25-003178"
click at [467, 240] on span "Save & Close" at bounding box center [484, 238] width 45 height 9
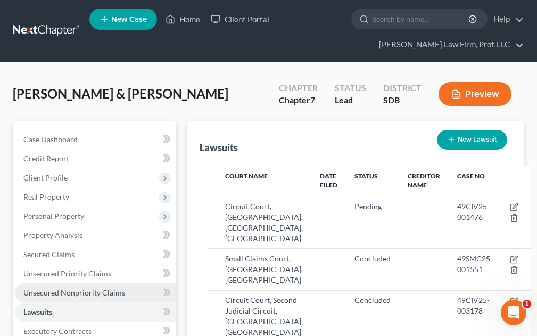
click at [70, 291] on span "Unsecured Nonpriority Claims" at bounding box center [74, 292] width 102 height 9
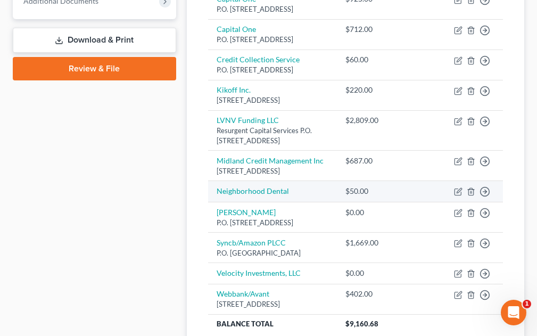
scroll to position [479, 0]
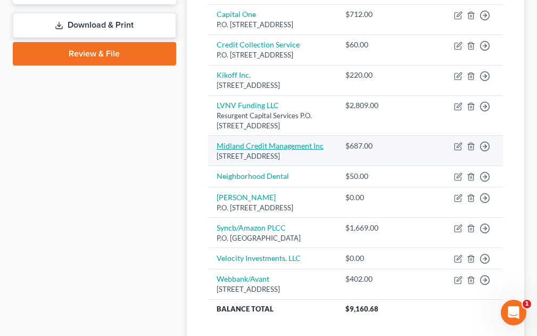
click at [268, 150] on link "Midland Credit Management Inc" at bounding box center [270, 145] width 107 height 9
select select "23"
select select "14"
select select "2"
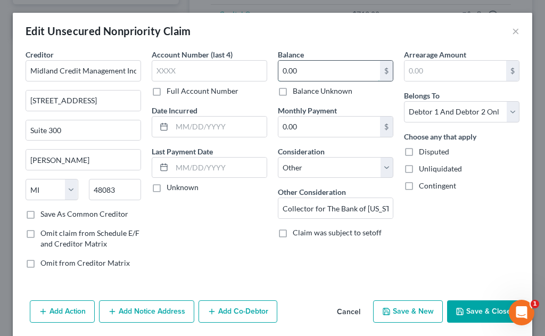
type input "0.00"
click at [461, 309] on button "Save & Close" at bounding box center [483, 311] width 72 height 22
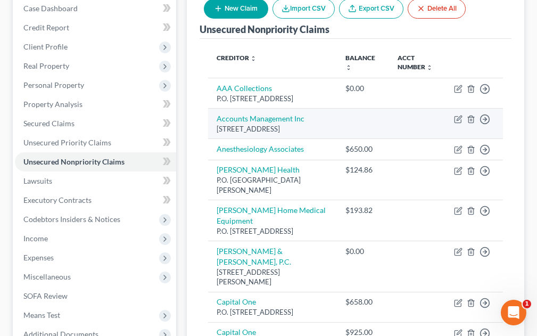
scroll to position [0, 0]
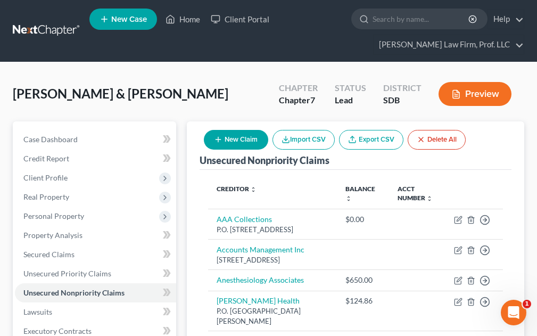
click at [233, 143] on button "New Claim" at bounding box center [236, 140] width 64 height 20
select select "2"
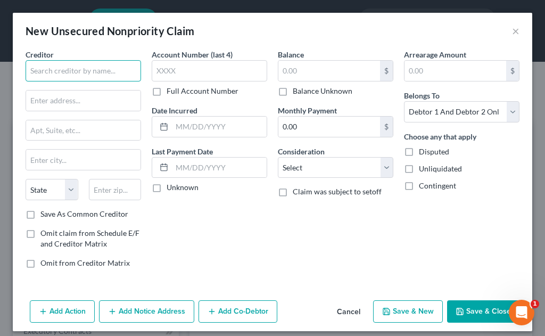
click at [92, 71] on input "text" at bounding box center [83, 70] width 115 height 21
type input "The Bank of [US_STATE]"
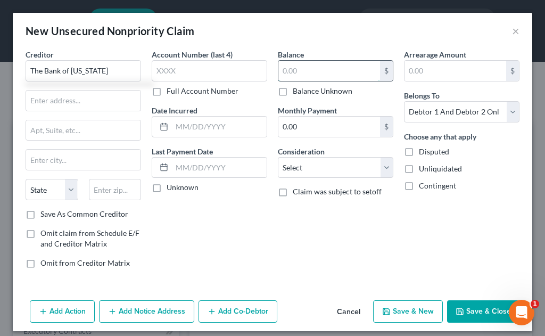
click at [306, 77] on input "text" at bounding box center [329, 71] width 102 height 20
type input "687.76"
click at [206, 75] on input "text" at bounding box center [209, 70] width 115 height 21
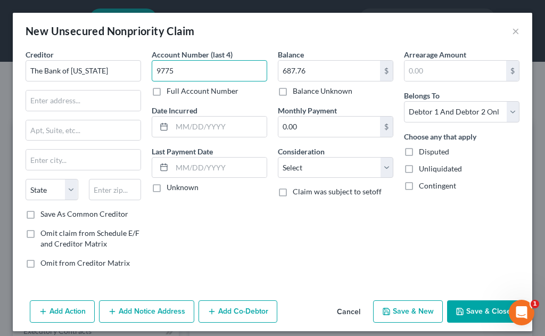
type input "9775"
click at [461, 310] on button "Save & Close" at bounding box center [483, 311] width 72 height 22
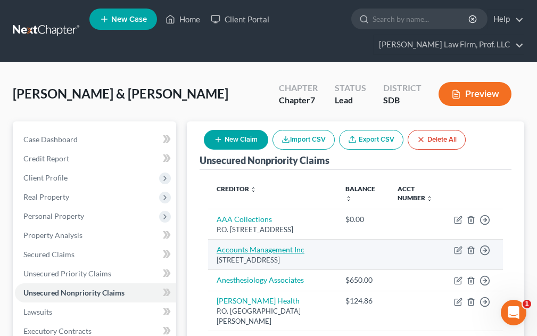
click at [266, 251] on link "Accounts Management Inc" at bounding box center [261, 249] width 88 height 9
select select "43"
select select "14"
select select "2"
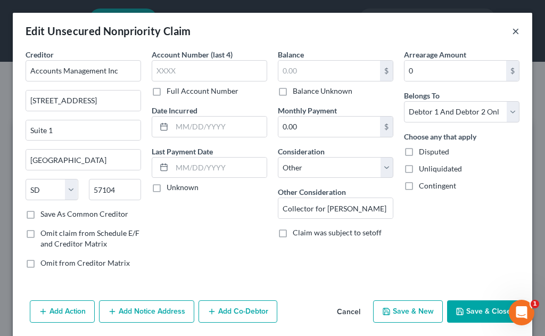
click at [512, 30] on button "×" at bounding box center [515, 30] width 7 height 13
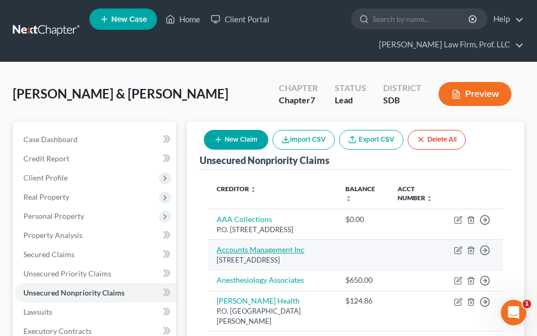
click at [231, 252] on link "Accounts Management Inc" at bounding box center [261, 249] width 88 height 9
select select "43"
select select "14"
select select "2"
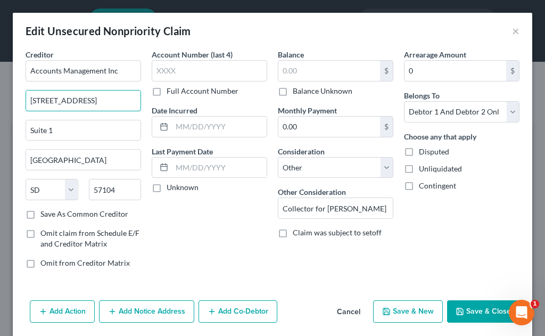
drag, startPoint x: 104, startPoint y: 103, endPoint x: -1, endPoint y: 95, distance: 104.6
type input "P.O. Box 1843"
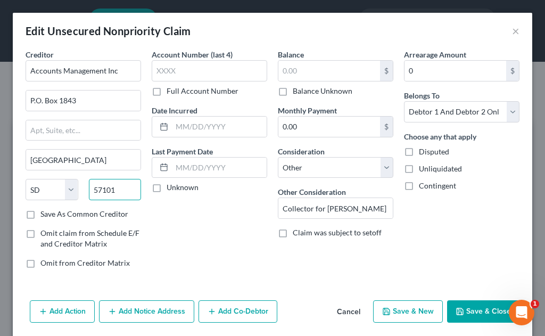
type input "57101"
click at [480, 313] on button "Save & Close" at bounding box center [483, 311] width 72 height 22
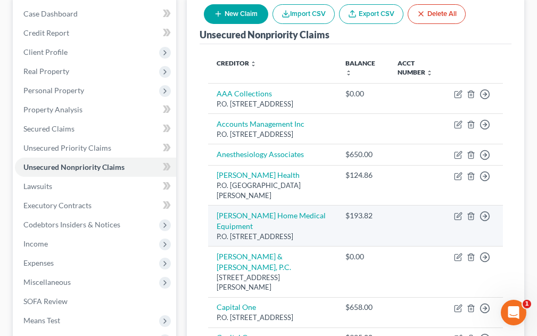
scroll to position [160, 0]
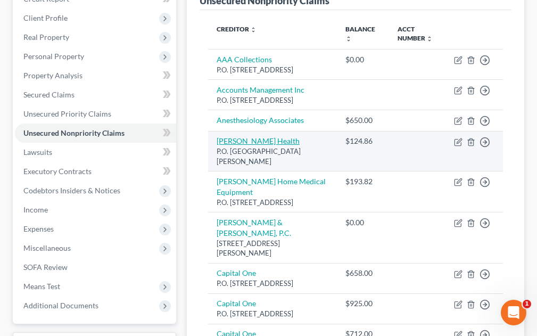
click at [250, 139] on link "[PERSON_NAME] Health" at bounding box center [258, 140] width 83 height 9
select select "43"
select select "2"
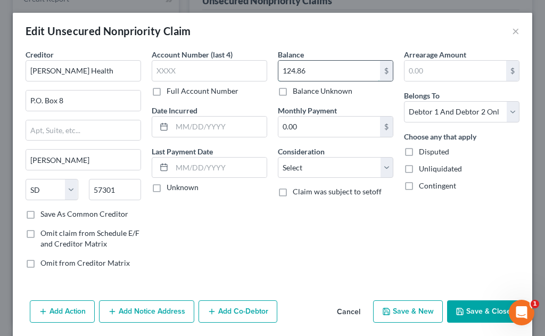
click at [314, 71] on input "124.86" at bounding box center [329, 71] width 102 height 20
type input "12,000.00"
click at [480, 313] on button "Save & Close" at bounding box center [483, 311] width 72 height 22
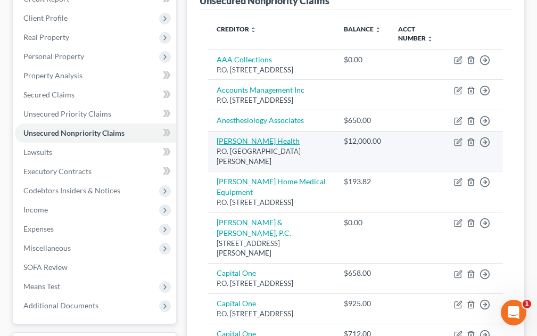
click at [246, 139] on link "[PERSON_NAME] Health" at bounding box center [258, 140] width 83 height 9
select select "43"
select select "2"
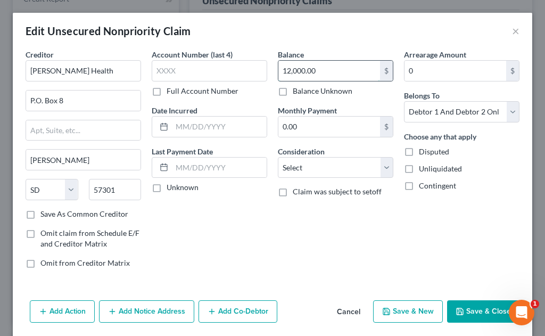
click at [325, 69] on input "12,000.00" at bounding box center [329, 71] width 102 height 20
type input "100,000.00"
click at [467, 306] on button "Save & Close" at bounding box center [483, 311] width 72 height 22
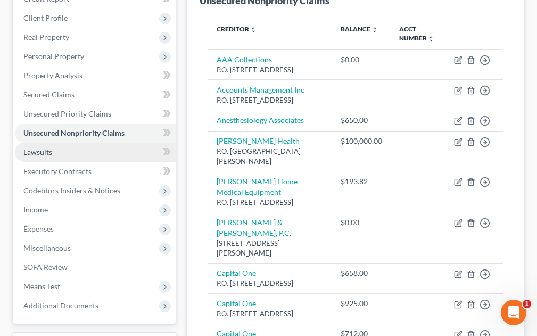
click at [39, 151] on span "Lawsuits" at bounding box center [37, 151] width 29 height 9
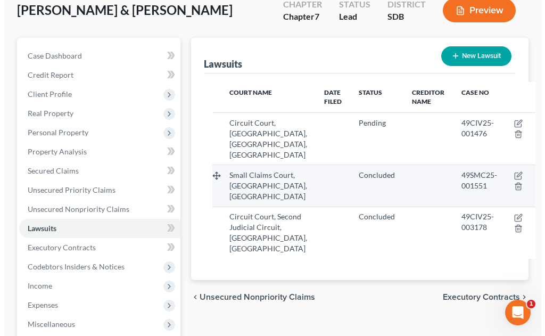
scroll to position [106, 0]
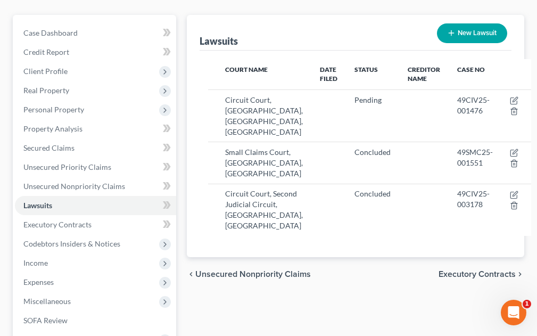
click at [474, 34] on button "New Lawsuit" at bounding box center [472, 33] width 70 height 20
select select "0"
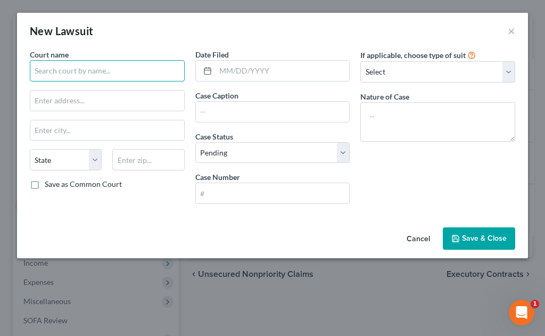
click at [80, 72] on input "text" at bounding box center [107, 70] width 155 height 21
type input "Circuit Court, Second Judicial Circuit, [GEOGRAPHIC_DATA], [GEOGRAPHIC_DATA]"
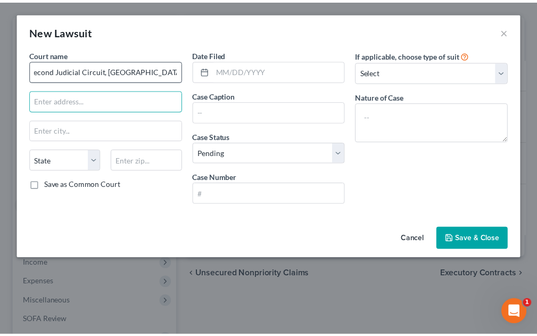
scroll to position [0, 0]
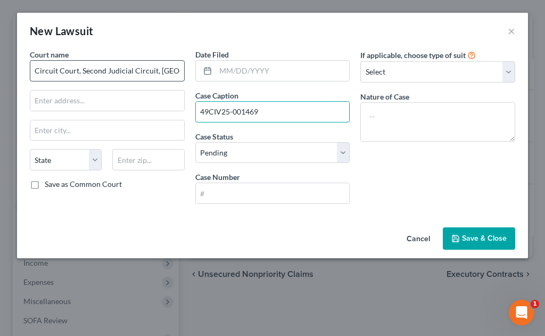
type input "49CIV25-001469"
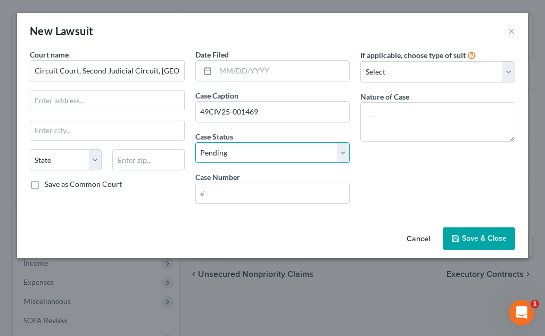
drag, startPoint x: 227, startPoint y: 159, endPoint x: 248, endPoint y: 159, distance: 21.3
click at [229, 155] on select "Select Pending On Appeal Concluded" at bounding box center [272, 152] width 155 height 21
select select "2"
click at [195, 142] on select "Select Pending On Appeal Concluded" at bounding box center [272, 152] width 155 height 21
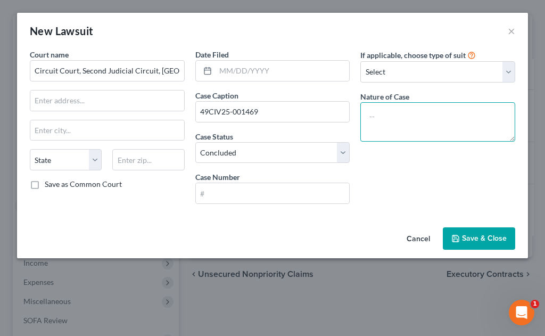
click at [384, 121] on textarea at bounding box center [437, 121] width 155 height 39
type textarea "Collection / judgment"
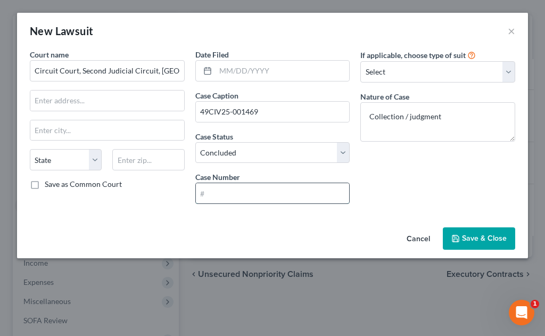
click at [212, 190] on input "text" at bounding box center [273, 193] width 154 height 20
click at [248, 188] on input "text" at bounding box center [273, 193] width 154 height 20
type input "49CIV25-001469"
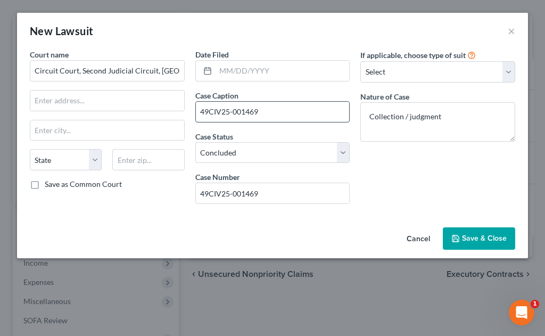
click at [277, 115] on input "49CIV25-001469" at bounding box center [273, 112] width 154 height 20
drag, startPoint x: 277, startPoint y: 115, endPoint x: 182, endPoint y: 114, distance: 95.3
click at [182, 114] on div "Court name * Circuit Court, Second Judicial Circuit, [GEOGRAPHIC_DATA], SD Stat…" at bounding box center [272, 130] width 496 height 163
type input "v"
type input "Velocity Investments, LLC vs. Debtor"
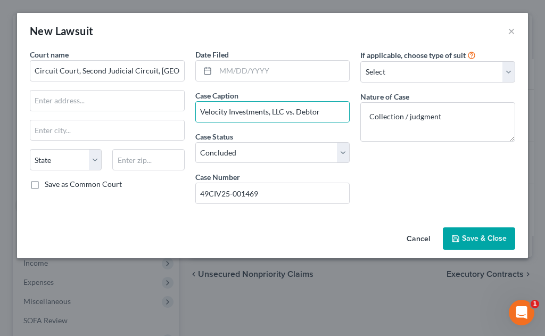
click at [491, 234] on span "Save & Close" at bounding box center [484, 238] width 45 height 9
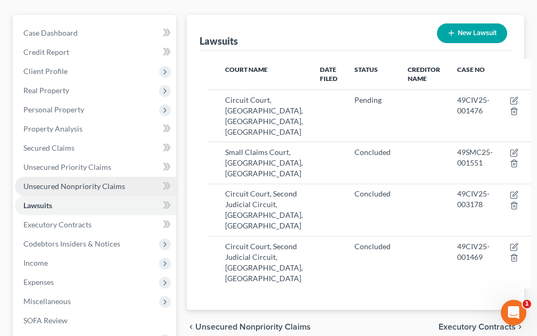
click at [60, 185] on span "Unsecured Nonpriority Claims" at bounding box center [74, 185] width 102 height 9
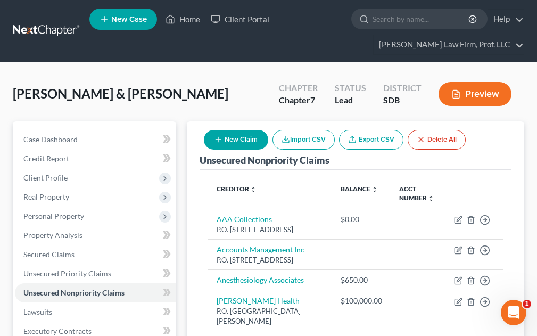
click at [248, 134] on button "New Claim" at bounding box center [236, 140] width 64 height 20
select select "2"
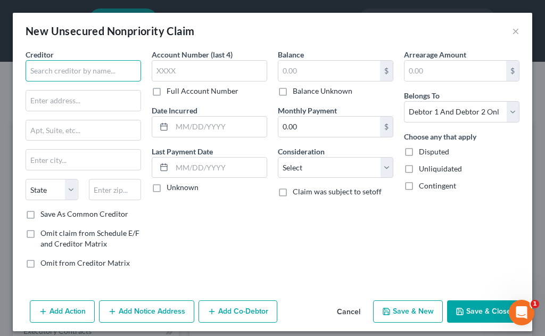
click at [110, 67] on input "text" at bounding box center [83, 70] width 115 height 21
type input "Affirm, Inc."
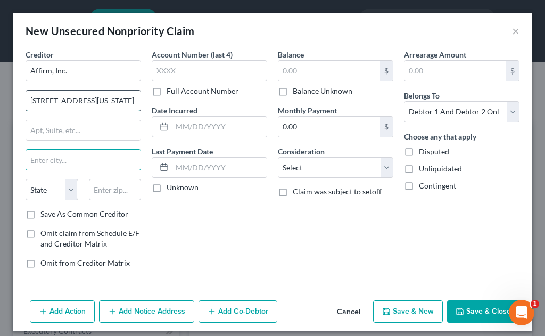
click at [114, 99] on input "[STREET_ADDRESS][US_STATE]" at bounding box center [83, 100] width 114 height 20
type input "[STREET_ADDRESS][US_STATE]"
type input "[GEOGRAPHIC_DATA]"
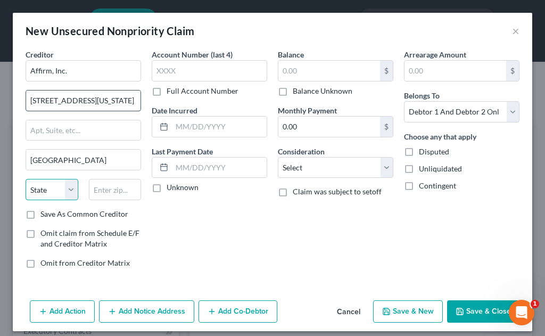
select select "4"
type input "94108"
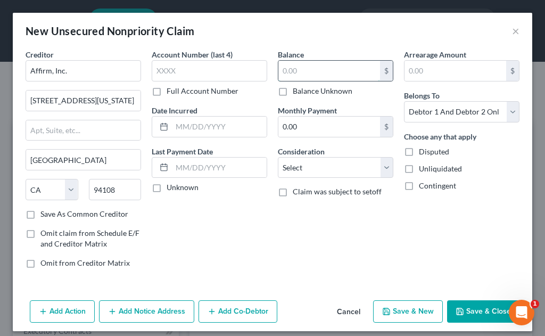
click at [303, 71] on input "text" at bounding box center [329, 71] width 102 height 20
type input "686.00"
click at [461, 312] on button "Save & Close" at bounding box center [483, 311] width 72 height 22
